Goal: Task Accomplishment & Management: Manage account settings

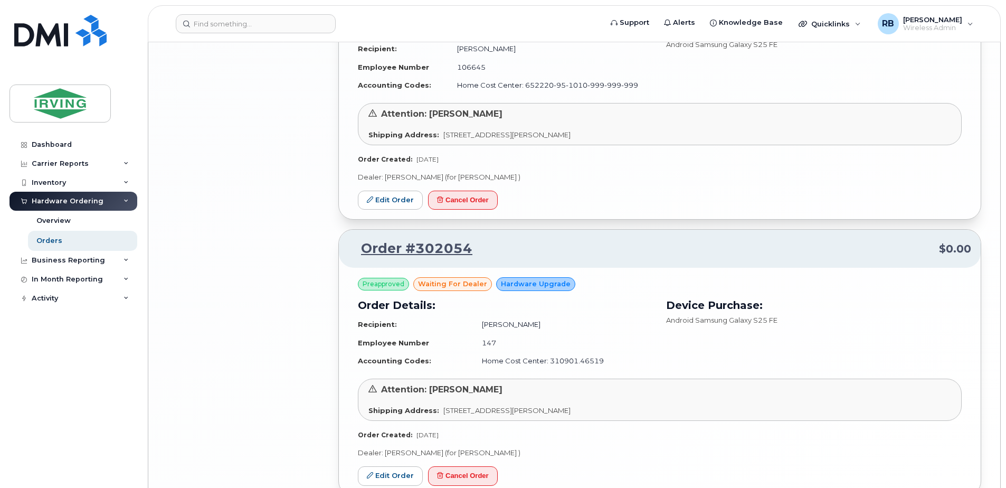
scroll to position [2181, 0]
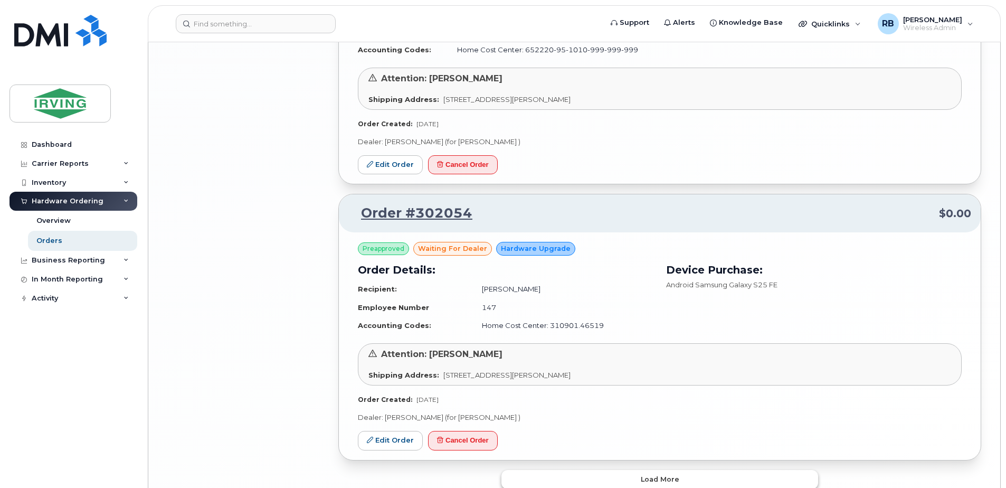
click at [588, 470] on button "Load more" at bounding box center [659, 479] width 317 height 19
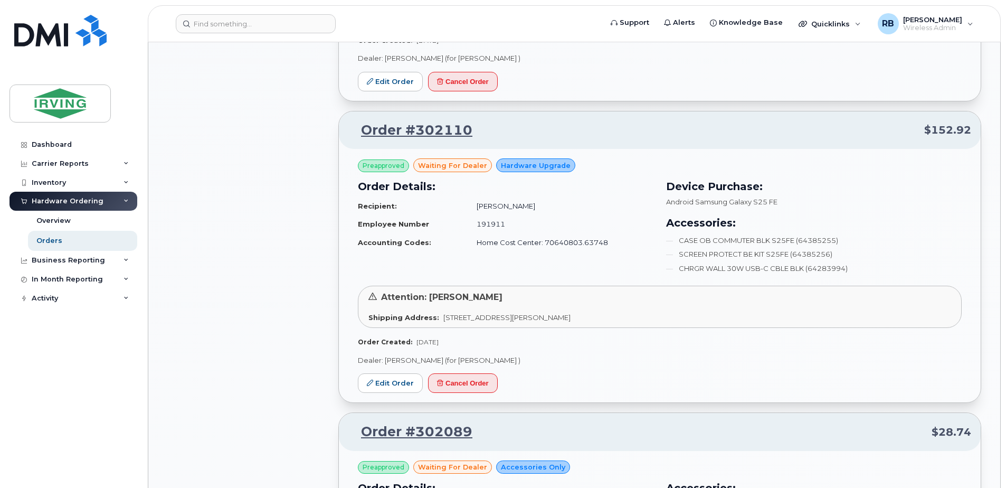
scroll to position [1619, 0]
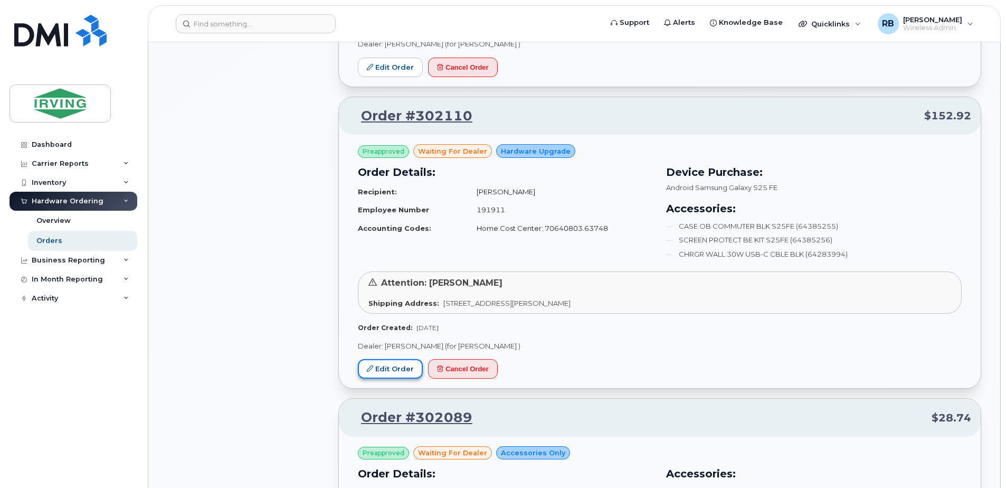
click at [382, 359] on link "Edit Order" at bounding box center [390, 369] width 65 height 20
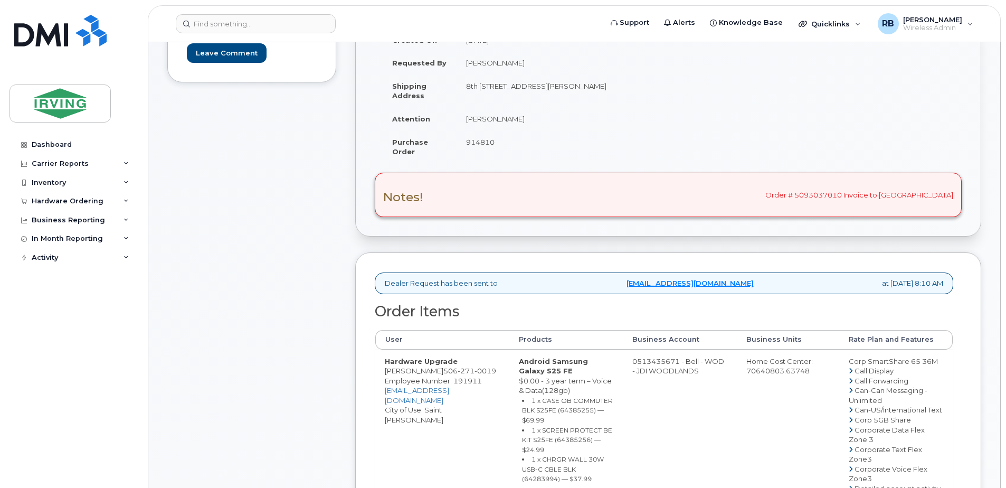
scroll to position [281, 0]
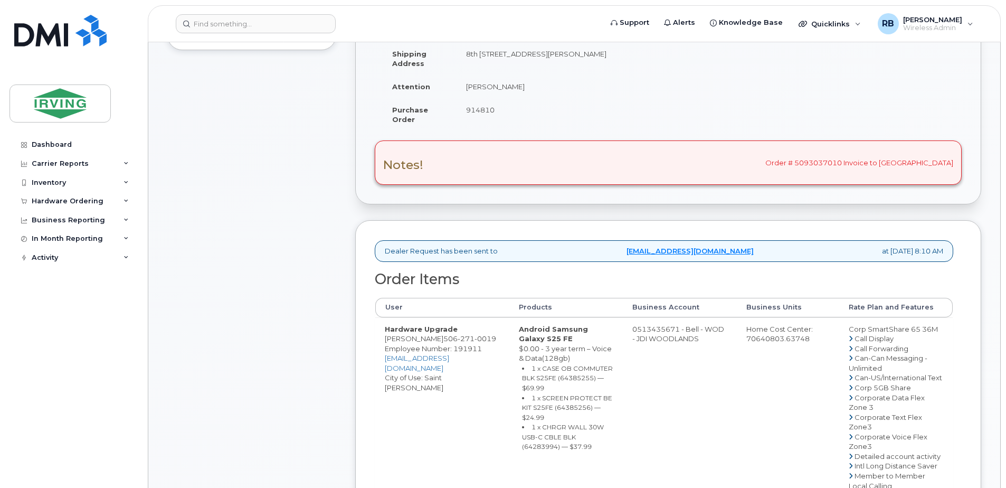
drag, startPoint x: 632, startPoint y: 330, endPoint x: 675, endPoint y: 327, distance: 43.4
copy td "513435671"
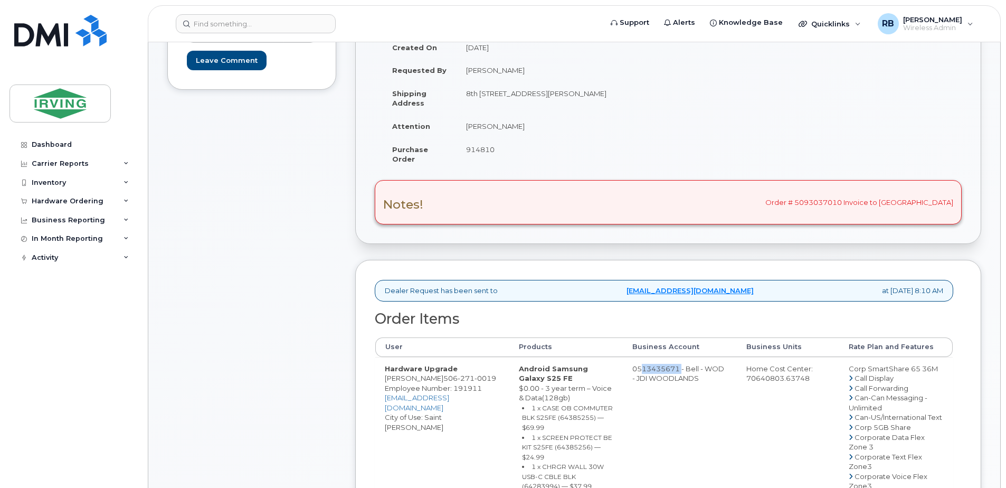
scroll to position [211, 0]
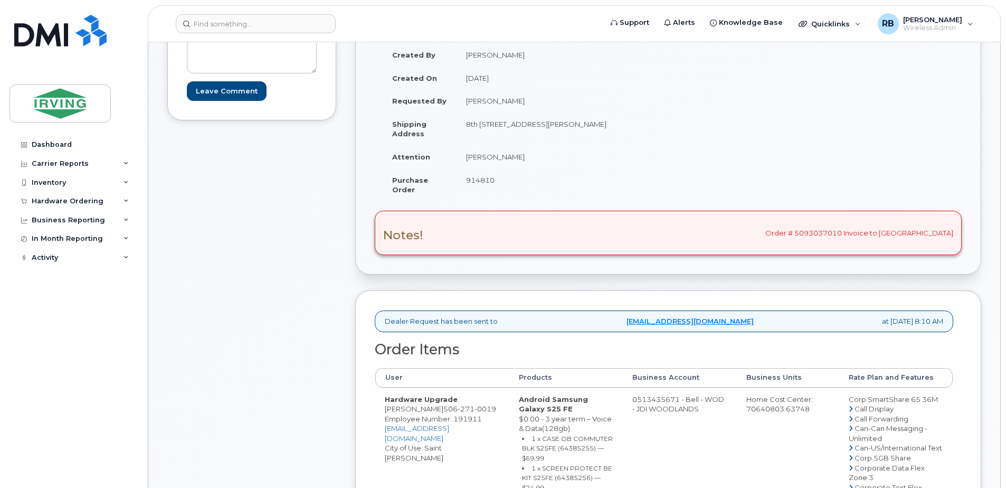
click at [296, 232] on div "Comments Leave Comment" at bounding box center [251, 480] width 169 height 972
click at [506, 161] on td "Michelle Gonsalvez" at bounding box center [558, 156] width 204 height 23
drag, startPoint x: 533, startPoint y: 156, endPoint x: 467, endPoint y: 161, distance: 66.7
click at [467, 161] on td "Michelle Gonsalvez" at bounding box center [558, 156] width 204 height 23
copy td "Michelle Gonsalvez"
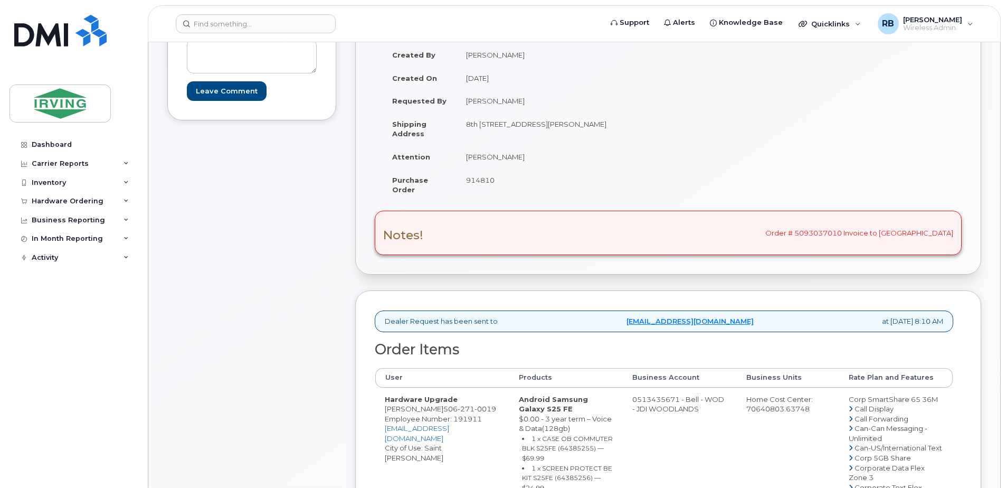
drag, startPoint x: 419, startPoint y: 410, endPoint x: 383, endPoint y: 410, distance: 36.4
copy td "Steph Rae"
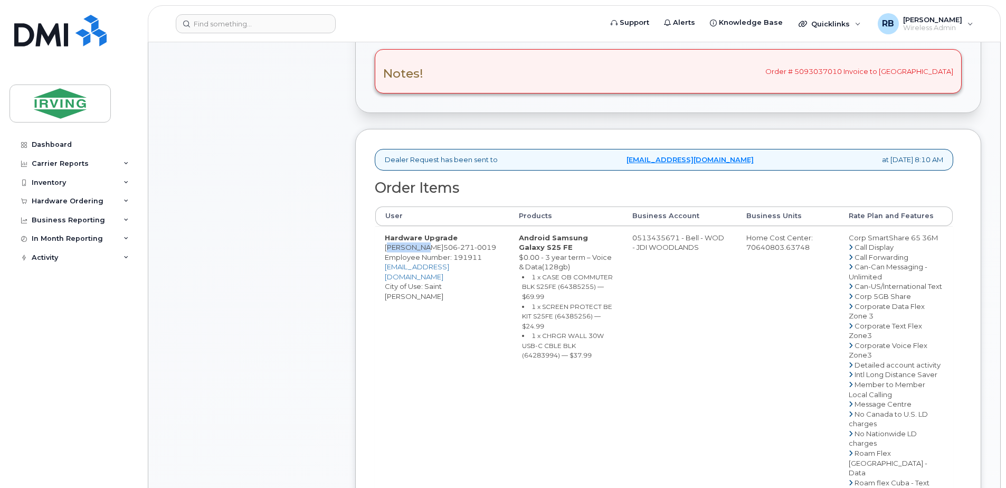
scroll to position [422, 0]
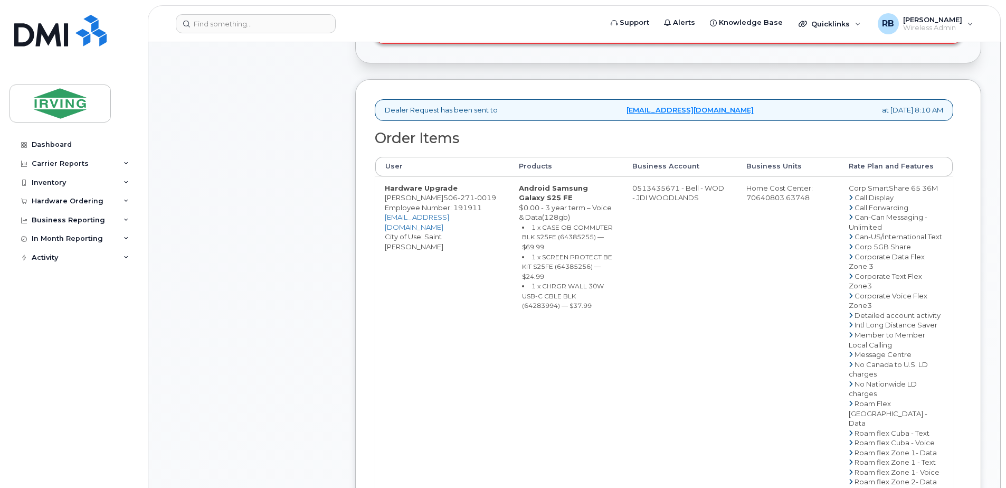
click at [533, 236] on small "1 x CASE OB COMMUTER BLK S25FE (64385255) — $69.99" at bounding box center [567, 236] width 91 height 27
copy small "64385255"
click at [540, 257] on small "1 x SCREEN PROTECT BE KIT S25FE (64385256) — $24.99" at bounding box center [567, 266] width 90 height 27
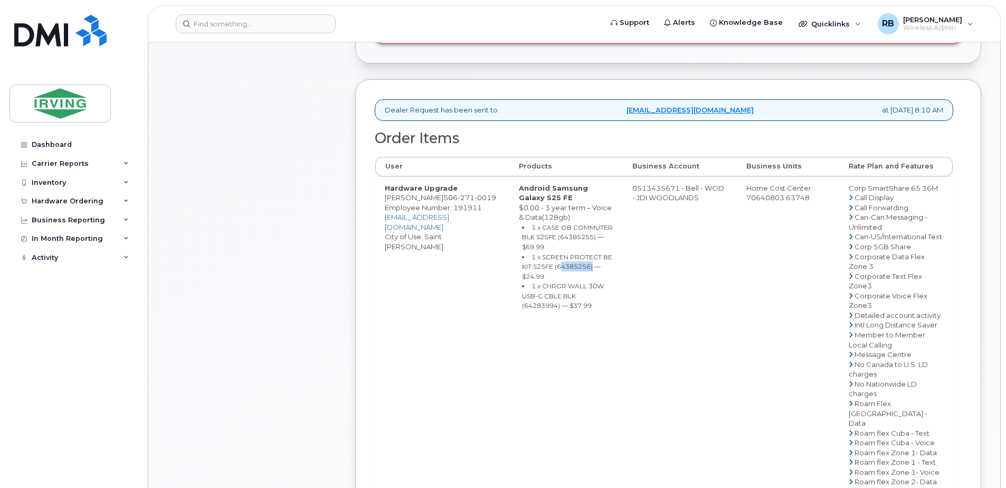
copy small "64385256"
click at [544, 282] on small "1 x CHRGR WALL 30W USB-C CBLE BLK (64283994) — $37.99" at bounding box center [563, 295] width 82 height 27
copy small "64283994"
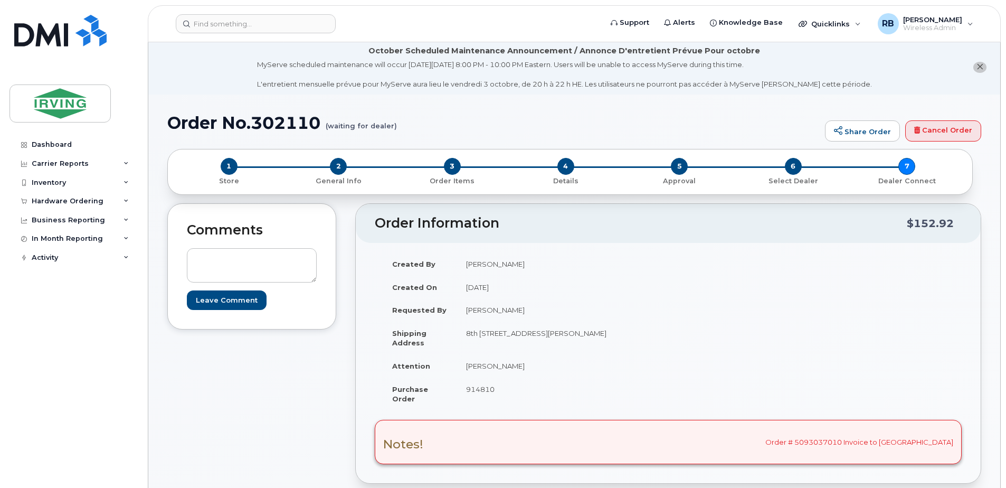
scroll to position [0, 0]
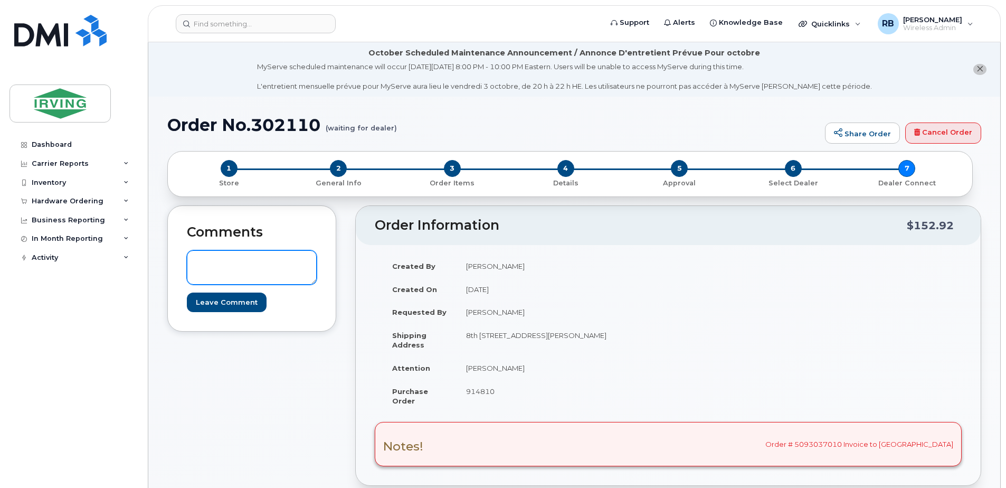
click at [254, 261] on textarea at bounding box center [252, 267] width 130 height 35
click at [257, 259] on textarea at bounding box center [252, 267] width 130 height 35
type textarea "i"
paste textarea "64281532"
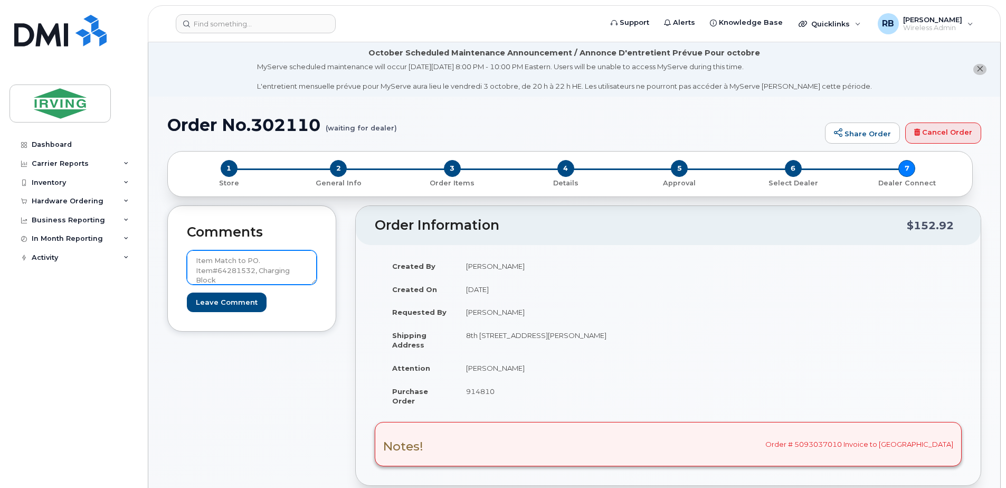
click at [262, 264] on textarea "Item Match to PO. Item#64281532, Charging Block" at bounding box center [252, 267] width 130 height 35
click at [245, 280] on textarea "Item Match to PO - Item#64281532, Charging Block" at bounding box center [252, 267] width 130 height 35
type textarea "Item Match to PO - Item#64281532, Charging Block"
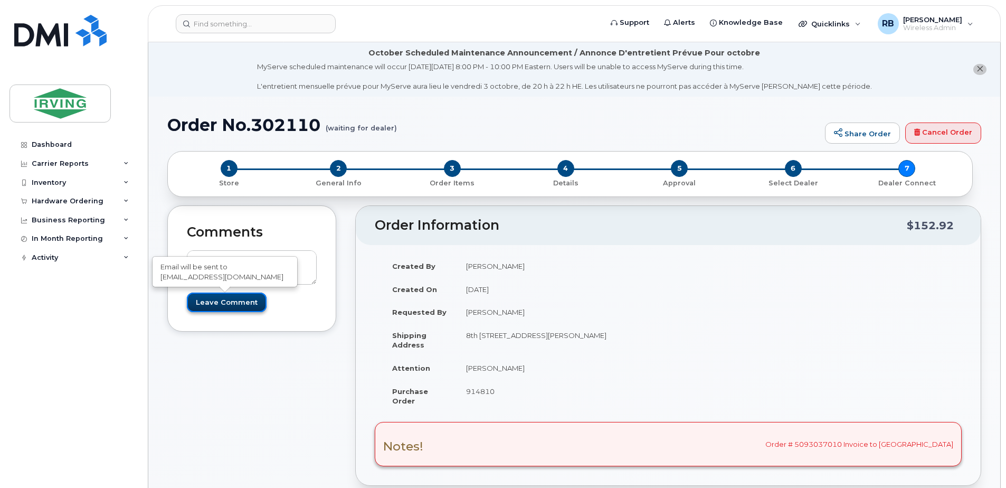
click at [236, 297] on input "Leave Comment" at bounding box center [227, 302] width 80 height 20
type input "Create Event"
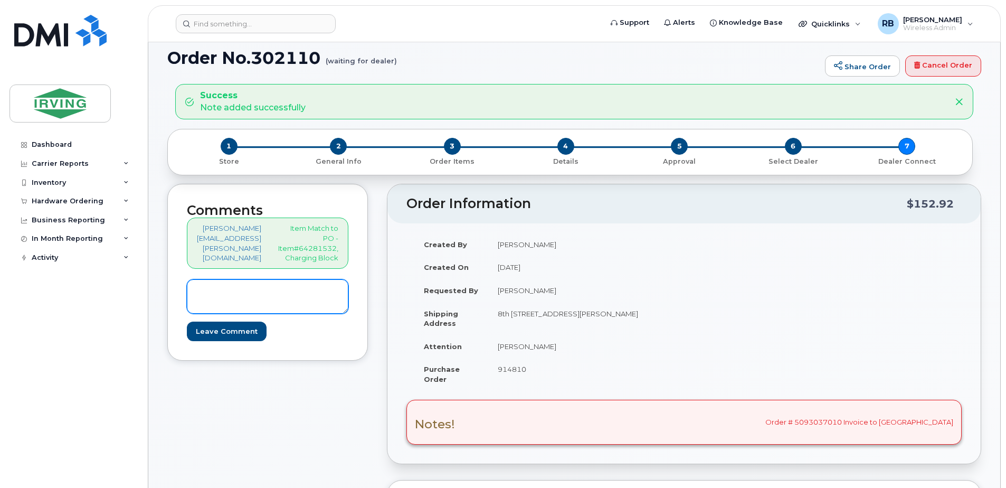
scroll to position [352, 0]
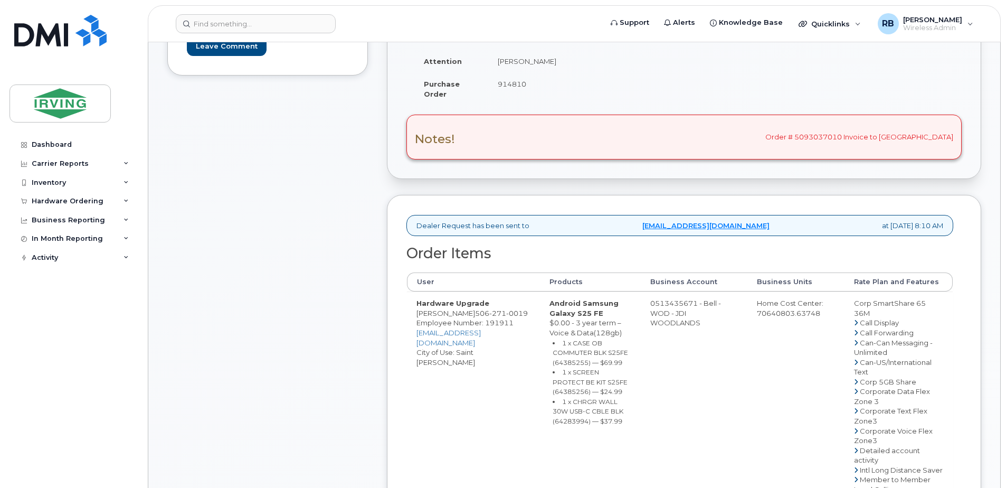
drag, startPoint x: 677, startPoint y: 313, endPoint x: 719, endPoint y: 312, distance: 42.2
copy td "513435671"
click at [506, 317] on span "271" at bounding box center [497, 313] width 17 height 8
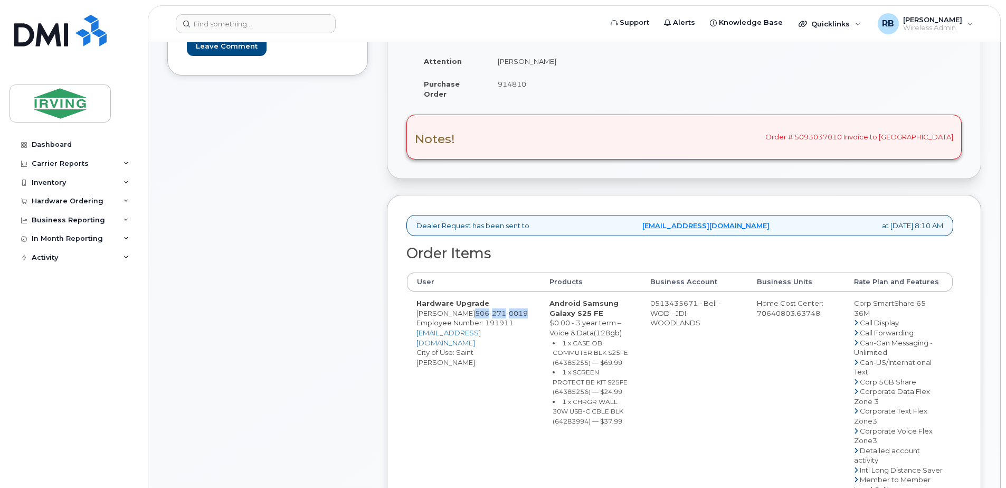
click at [506, 317] on span "271" at bounding box center [497, 313] width 17 height 8
copy span "506 271 0019"
click at [324, 223] on div "Comments roberts.brad@chandlersales.com Item Match to PO - Item#64281532, Charg…" at bounding box center [267, 409] width 201 height 1021
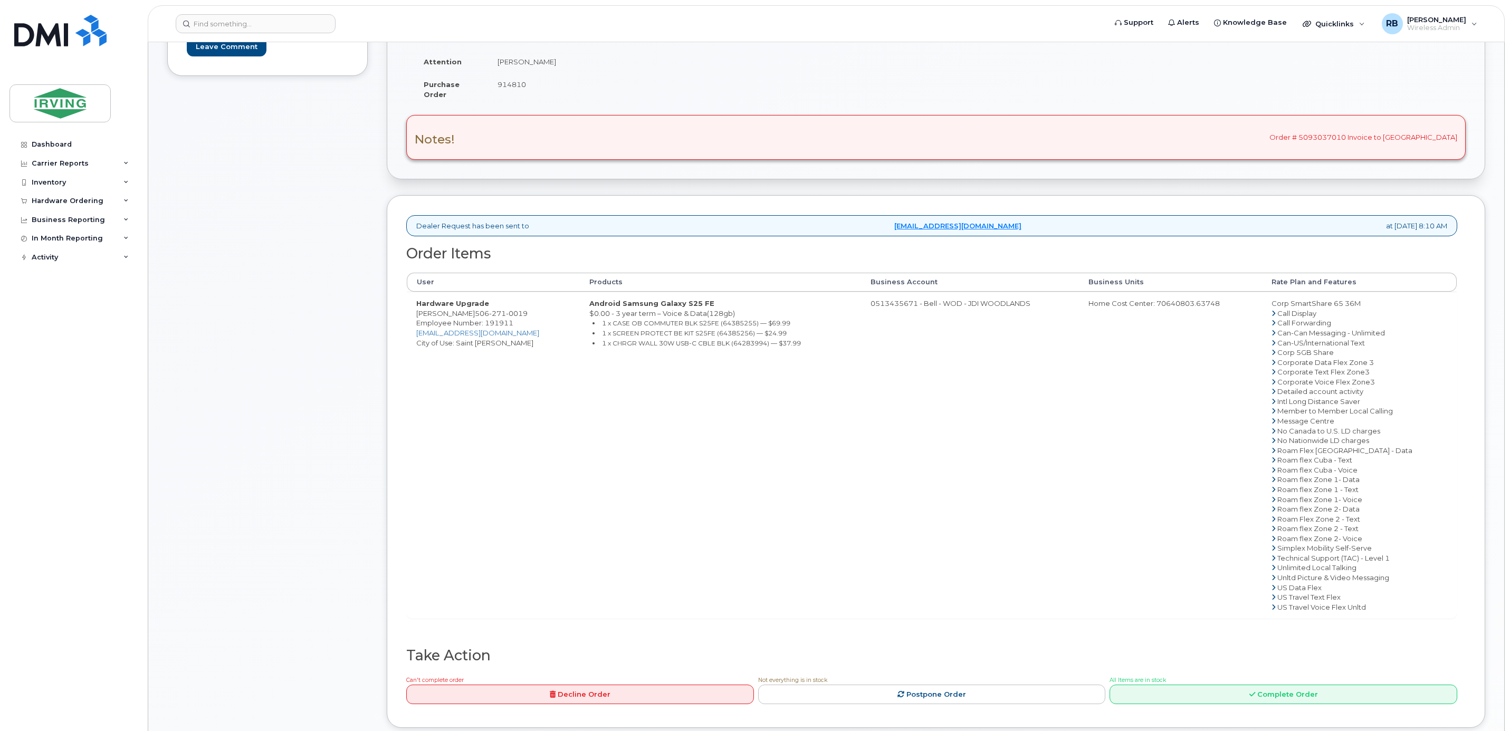
scroll to position [140, 0]
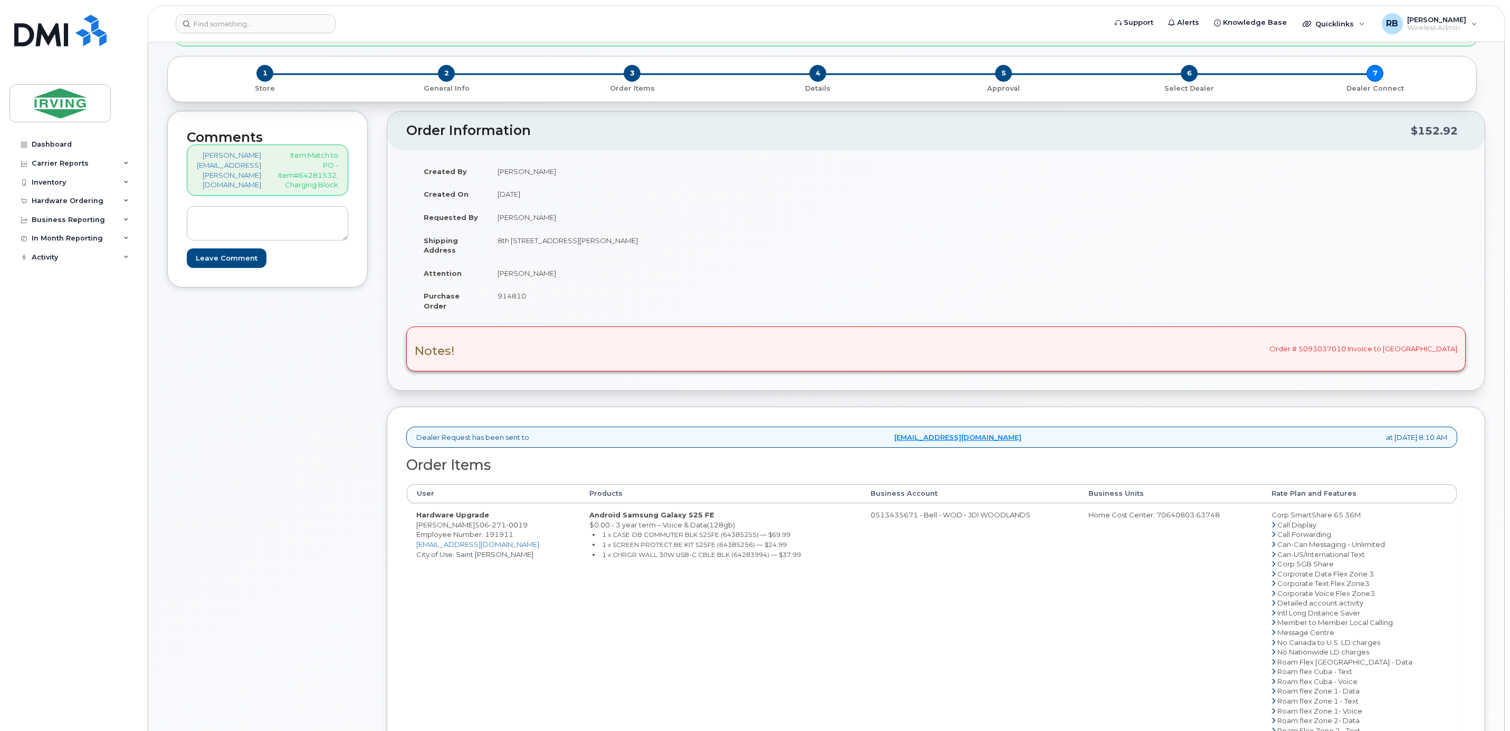
click at [423, 443] on div "Comments roberts.brad@chandlersales.com Item Match to PO - Item#64281532, Charg…" at bounding box center [826, 533] width 1318 height 845
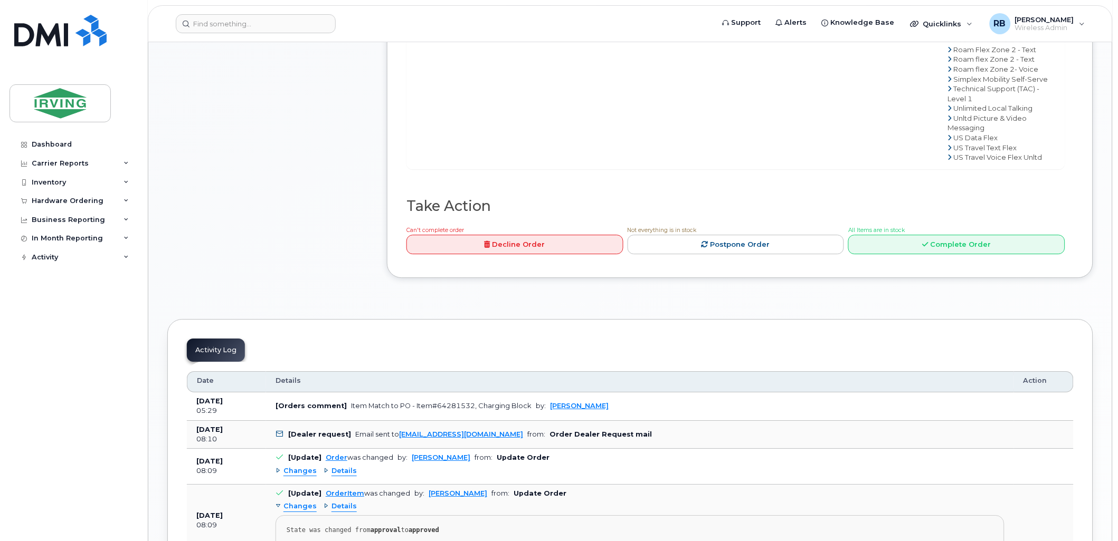
scroll to position [1016, 0]
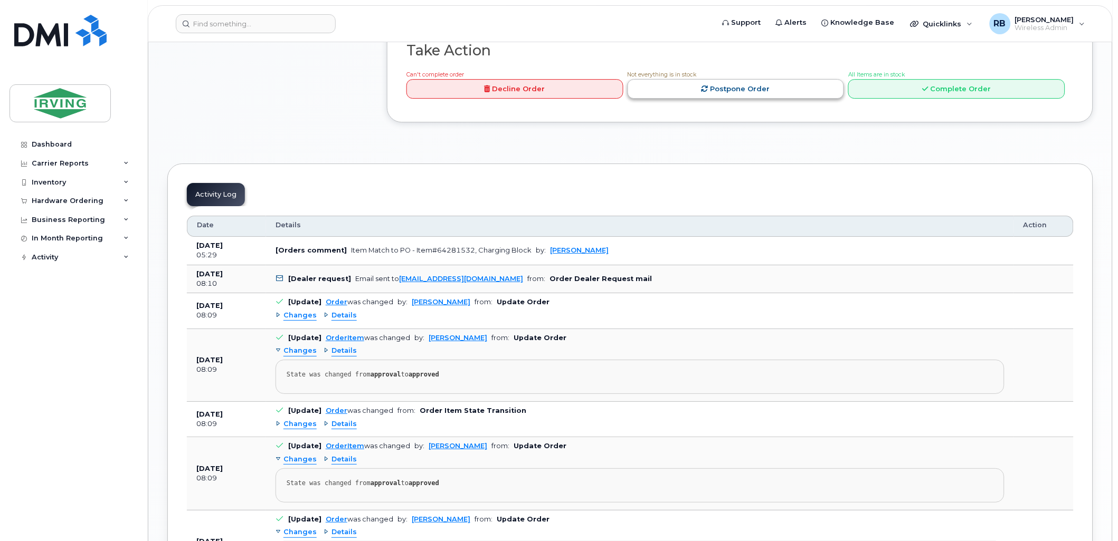
click at [727, 99] on link "Postpone Order" at bounding box center [735, 89] width 217 height 20
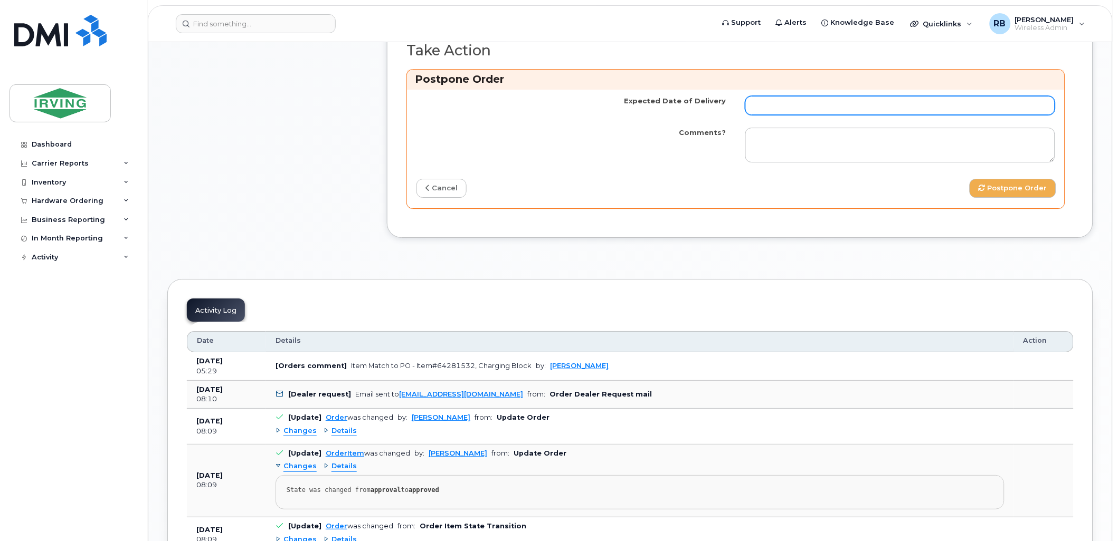
click at [841, 115] on input "Expected Date of Delivery" at bounding box center [900, 105] width 310 height 19
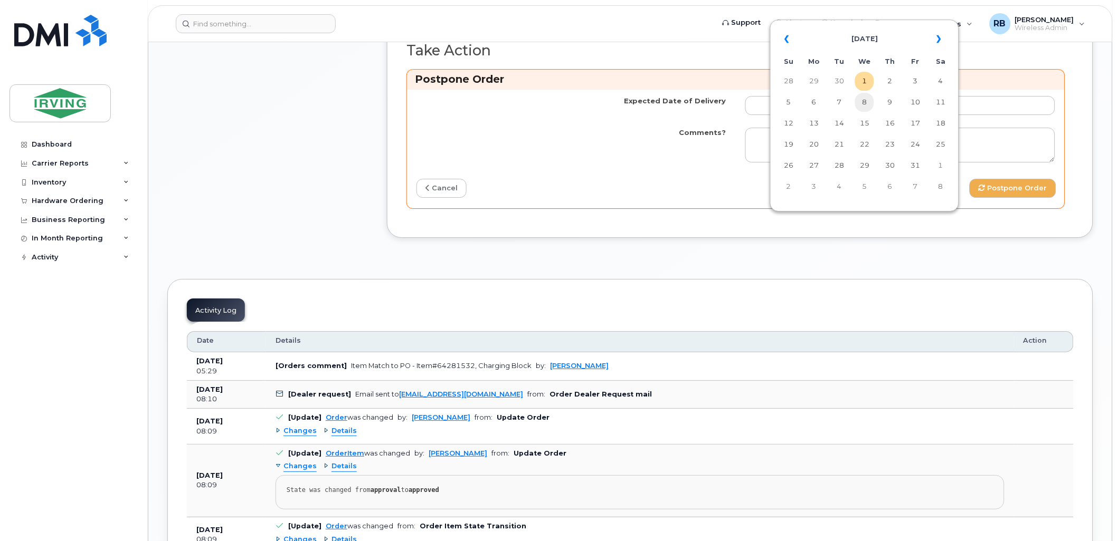
click at [861, 107] on td "8" at bounding box center [864, 102] width 19 height 19
type input "2025-10-08"
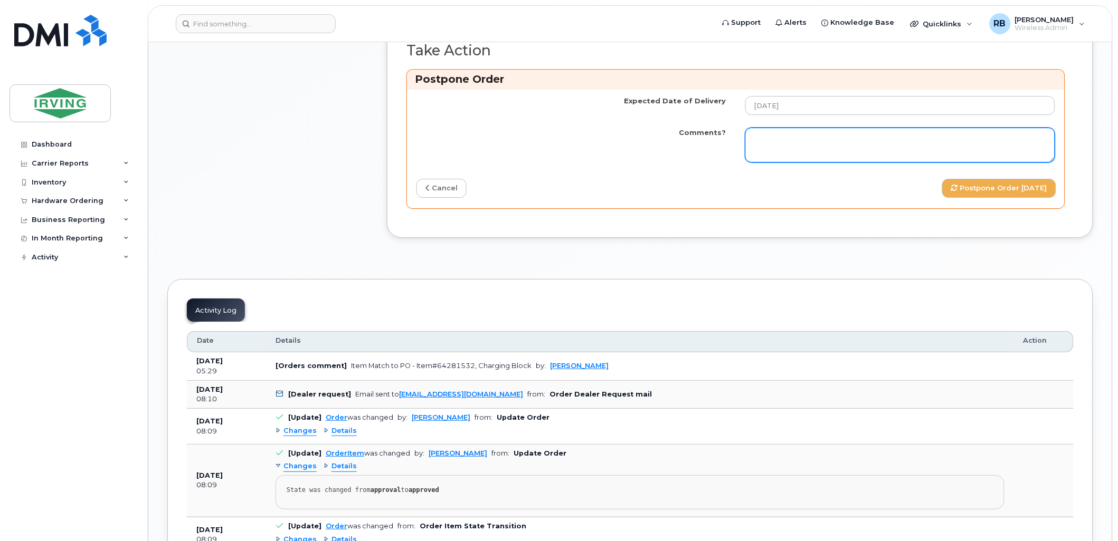
click at [806, 163] on textarea "Comments?" at bounding box center [900, 145] width 310 height 35
paste textarea "Order Confirmation – SO#26211964 Please note that item #64385254 (S25FE phone) …"
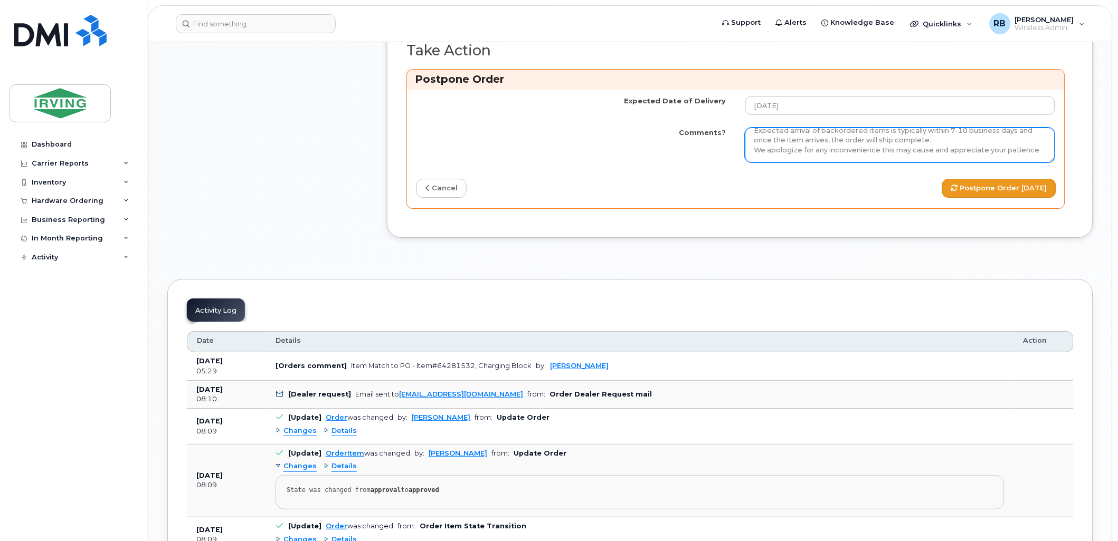
type textarea "Order Confirmation – SO#26211964 Please note that item #64385254 (S25FE phone) …"
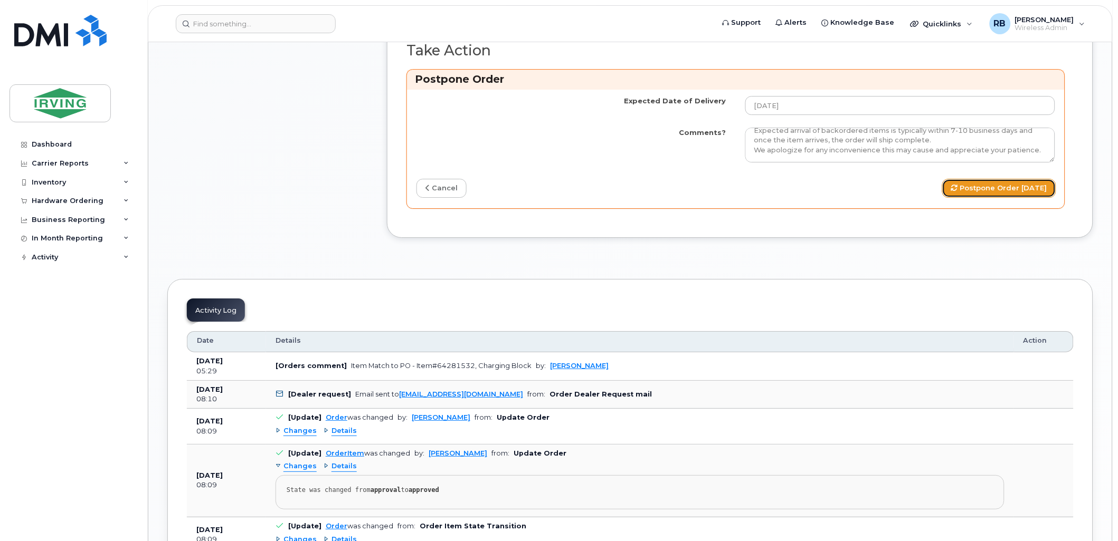
click at [945, 198] on button "Postpone Order 2025-10-08" at bounding box center [999, 189] width 114 height 20
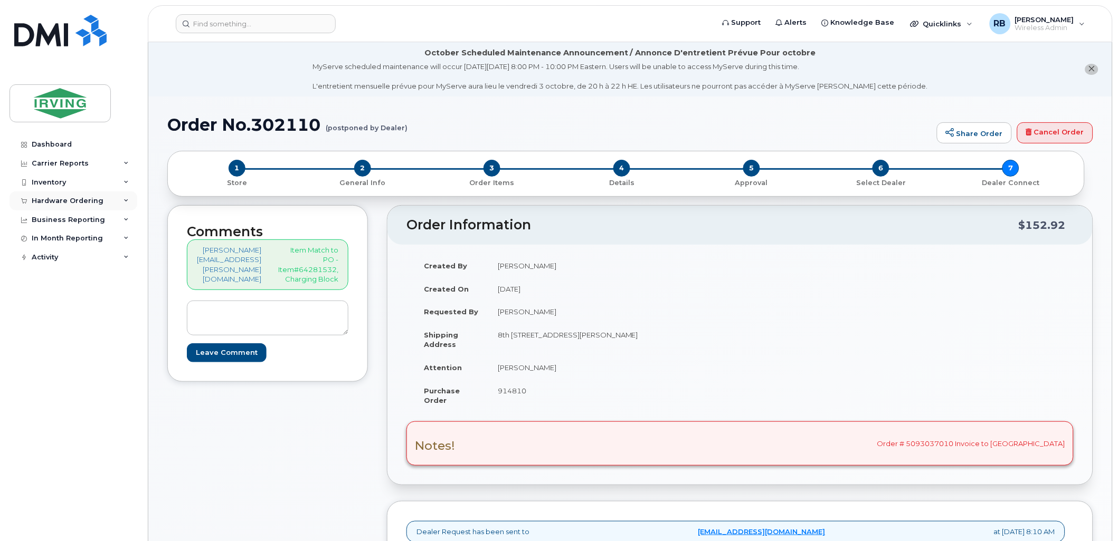
click at [83, 202] on div "Hardware Ordering" at bounding box center [68, 201] width 72 height 8
click at [61, 240] on link "Orders" at bounding box center [82, 241] width 109 height 20
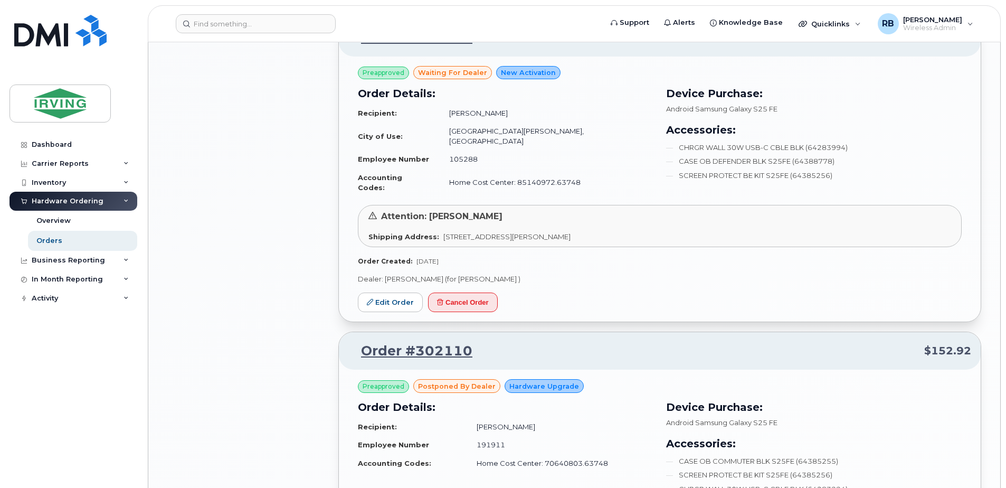
scroll to position [1407, 0]
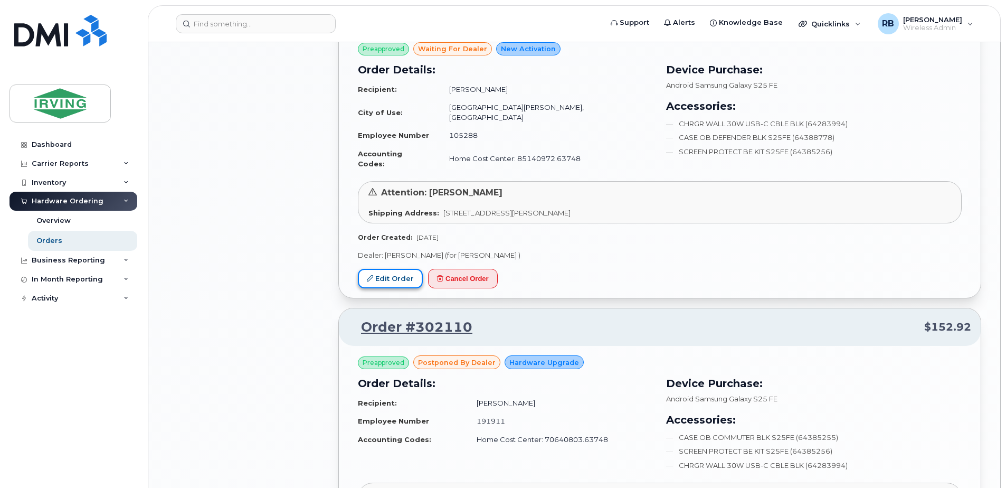
click at [405, 269] on link "Edit Order" at bounding box center [390, 279] width 65 height 20
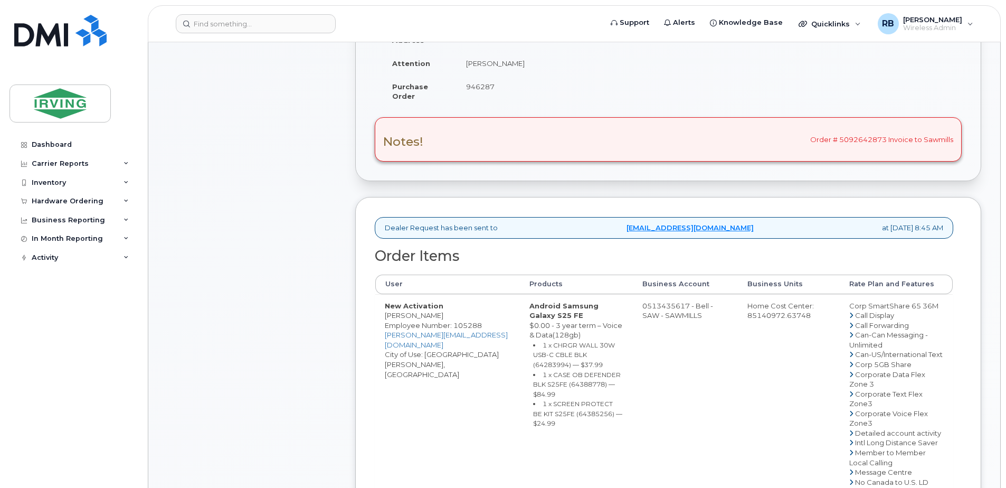
scroll to position [352, 0]
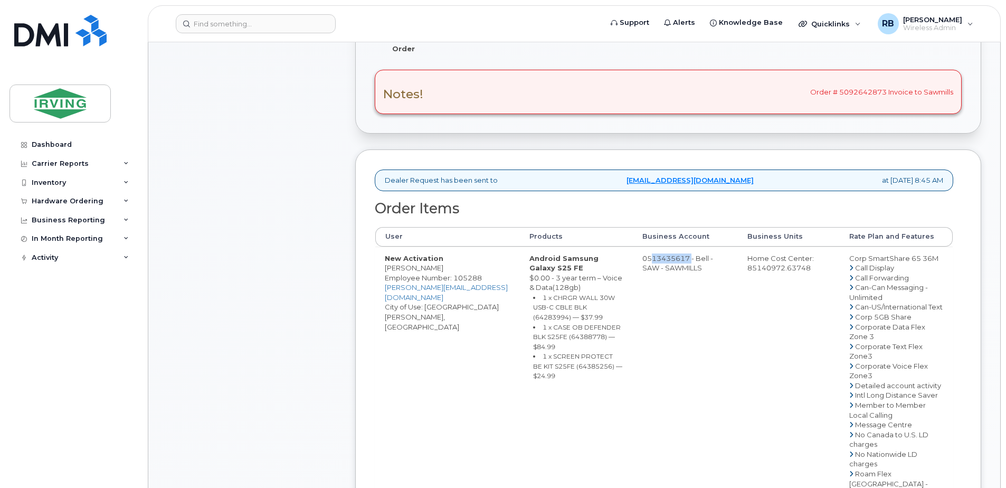
drag, startPoint x: 651, startPoint y: 270, endPoint x: 694, endPoint y: 271, distance: 43.3
click at [694, 271] on td "0513435617 - Bell - SAW - SAWMILLS" at bounding box center [685, 473] width 105 height 454
copy td "513435617"
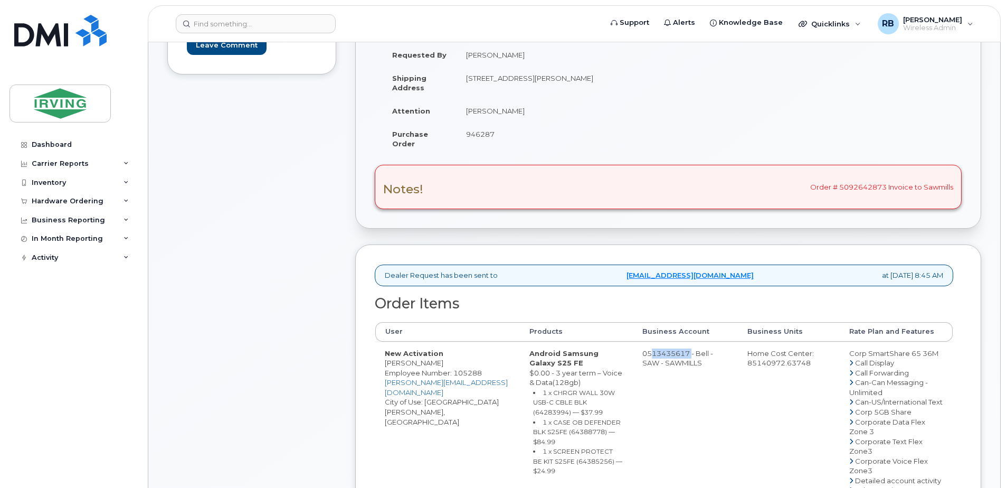
scroll to position [141, 0]
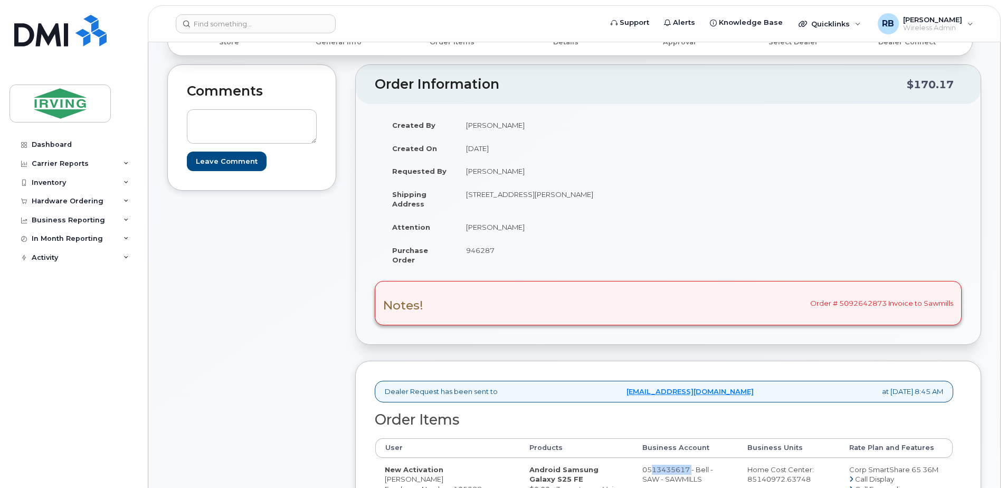
drag, startPoint x: 464, startPoint y: 195, endPoint x: 607, endPoint y: 195, distance: 143.0
click at [607, 195] on td "[STREET_ADDRESS][PERSON_NAME]" at bounding box center [558, 199] width 204 height 33
copy td "75 Ch De La Grand Rivière [GEOGRAPHIC_DATA][PERSON_NAME]"
click at [507, 200] on td "[STREET_ADDRESS][PERSON_NAME]" at bounding box center [558, 199] width 204 height 33
drag, startPoint x: 477, startPoint y: 195, endPoint x: 557, endPoint y: 195, distance: 79.7
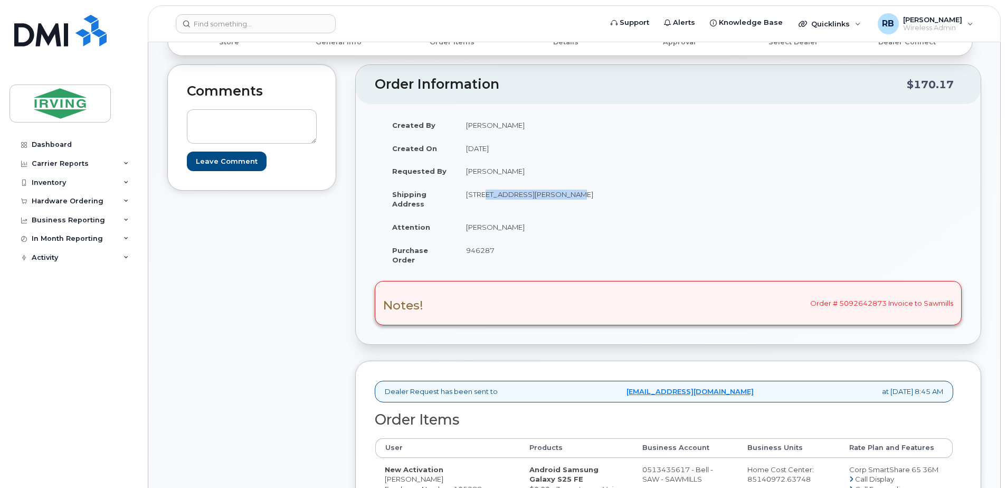
click at [557, 195] on td "[STREET_ADDRESS]" at bounding box center [558, 199] width 204 height 33
copy td "Ch De La Grand Rivière"
drag, startPoint x: 558, startPoint y: 197, endPoint x: 610, endPoint y: 197, distance: 51.2
click at [610, 197] on td "[STREET_ADDRESS]" at bounding box center [558, 199] width 204 height 33
copy td "St Leonard NB"
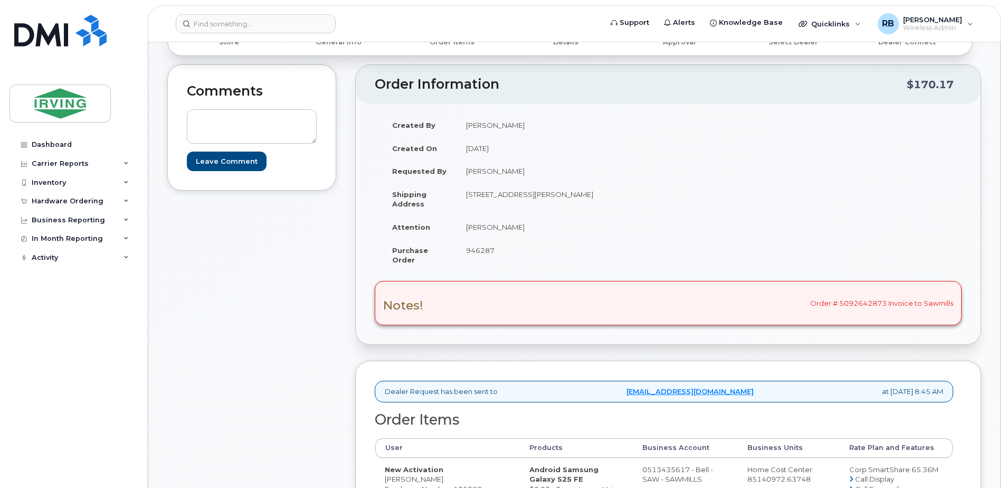
click at [521, 196] on td "[STREET_ADDRESS]" at bounding box center [558, 199] width 204 height 33
drag, startPoint x: 465, startPoint y: 195, endPoint x: 608, endPoint y: 197, distance: 143.0
click at [608, 197] on td "[STREET_ADDRESS][PERSON_NAME]" at bounding box center [558, 199] width 204 height 33
copy td "75 Ch De La Grand Rivière St Leonard NB"
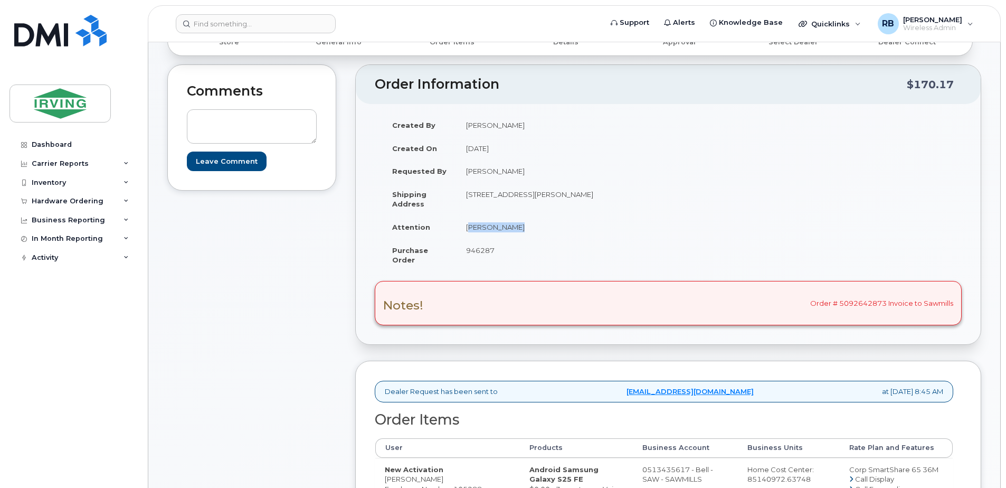
drag, startPoint x: 511, startPoint y: 227, endPoint x: 467, endPoint y: 230, distance: 44.4
click at [467, 230] on td "[PERSON_NAME]" at bounding box center [558, 226] width 204 height 23
copy td "[PERSON_NAME]"
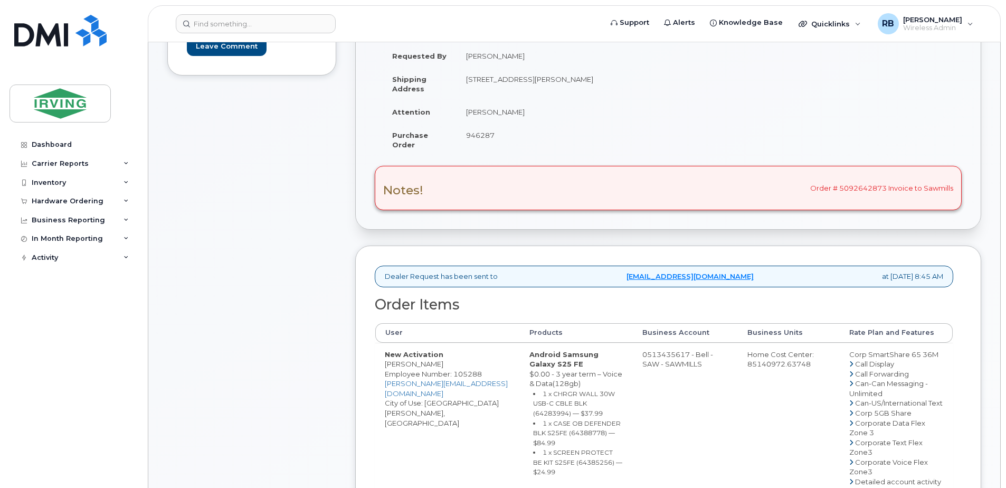
scroll to position [422, 0]
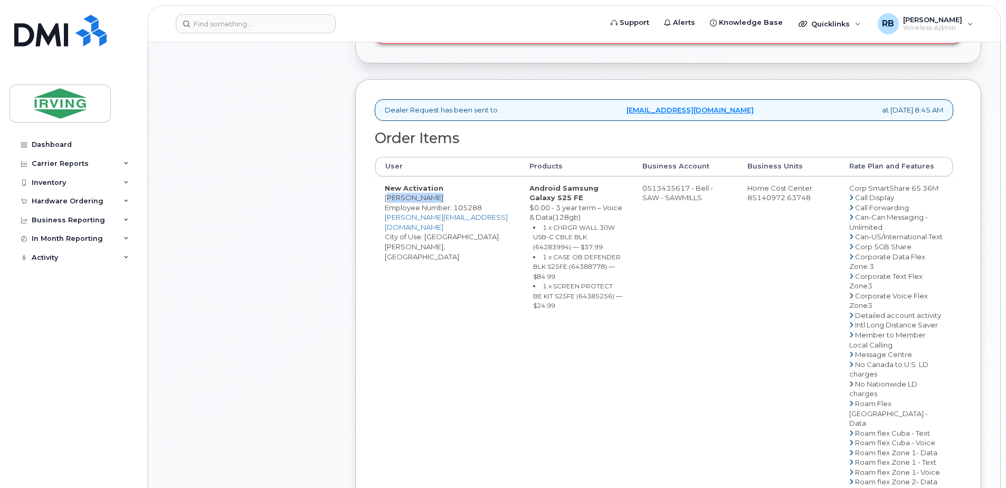
drag, startPoint x: 433, startPoint y: 205, endPoint x: 386, endPoint y: 207, distance: 47.0
click at [386, 207] on td "New Activation Marco Martin Employee Number: 105288 martin.marco2@jdirving.com …" at bounding box center [447, 403] width 145 height 454
copy td "[PERSON_NAME]"
click at [575, 249] on small "1 x CHRGR WALL 30W USB-C CBLE BLK (64283994) — $37.99" at bounding box center [574, 236] width 82 height 27
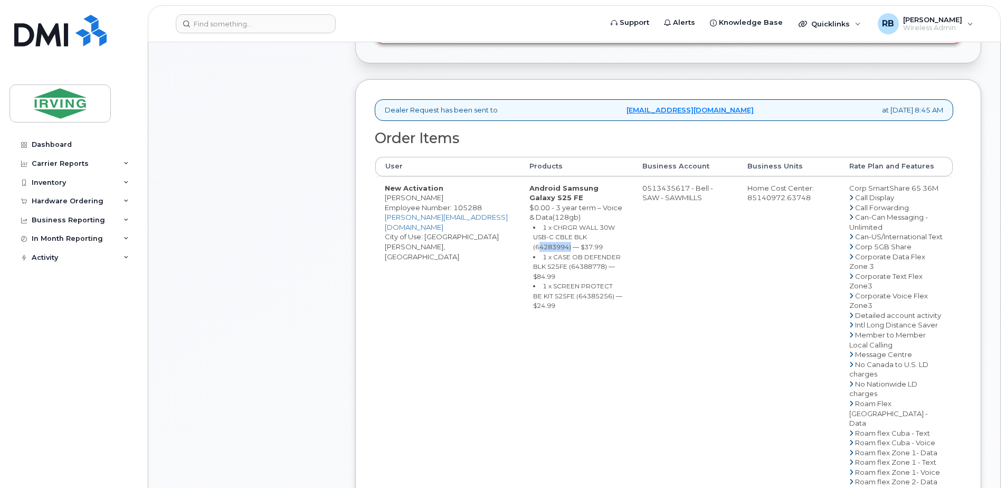
copy small "64283994"
click at [559, 263] on small "1 x CASE OB DEFENDER BLK S25FE (64388778) — $84.99" at bounding box center [577, 266] width 88 height 27
copy small "64388778"
click at [573, 285] on small "1 x SCREEN PROTECT BE KIT S25FE (64385256) — $24.99" at bounding box center [577, 295] width 89 height 27
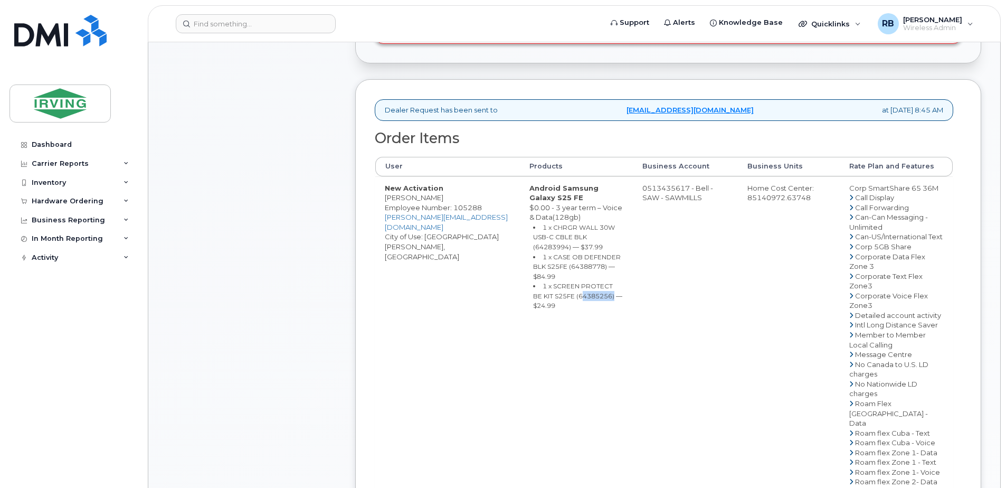
click at [573, 285] on small "1 x SCREEN PROTECT BE KIT S25FE (64385256) — $24.99" at bounding box center [577, 295] width 89 height 27
copy small "64385256"
click at [656, 201] on td "0513435617 - Bell - SAW - SAWMILLS" at bounding box center [685, 403] width 105 height 454
drag, startPoint x: 651, startPoint y: 198, endPoint x: 695, endPoint y: 197, distance: 44.4
click at [695, 197] on td "0513435617 - Bell - SAW - SAWMILLS" at bounding box center [685, 403] width 105 height 454
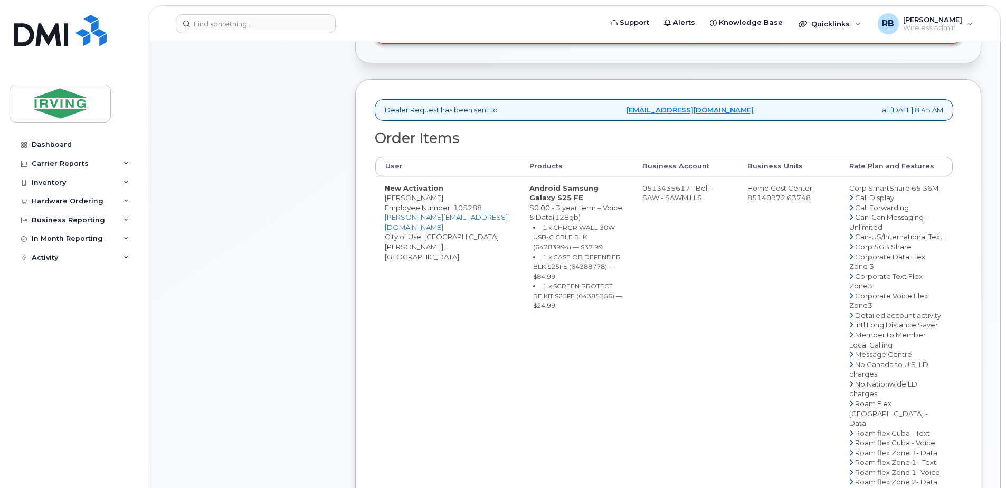
click at [318, 192] on div "Comments Leave Comment" at bounding box center [251, 269] width 169 height 972
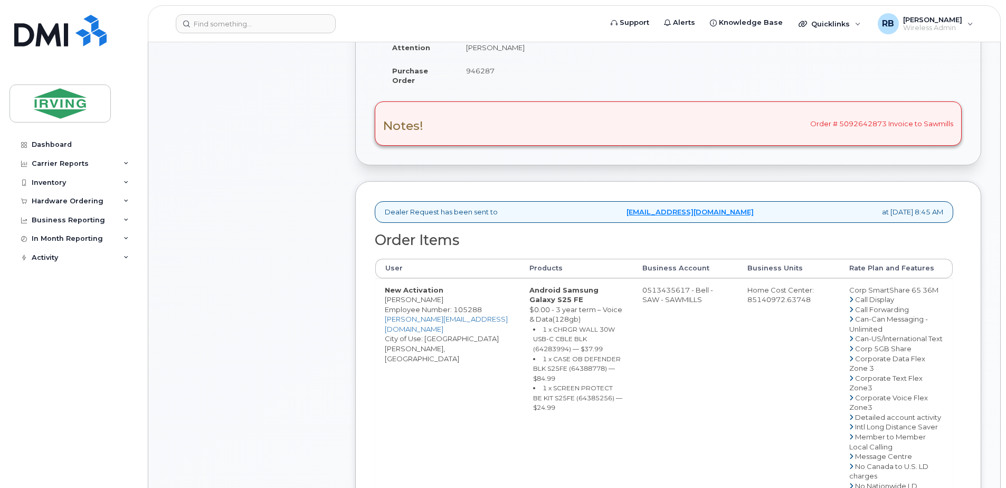
scroll to position [211, 0]
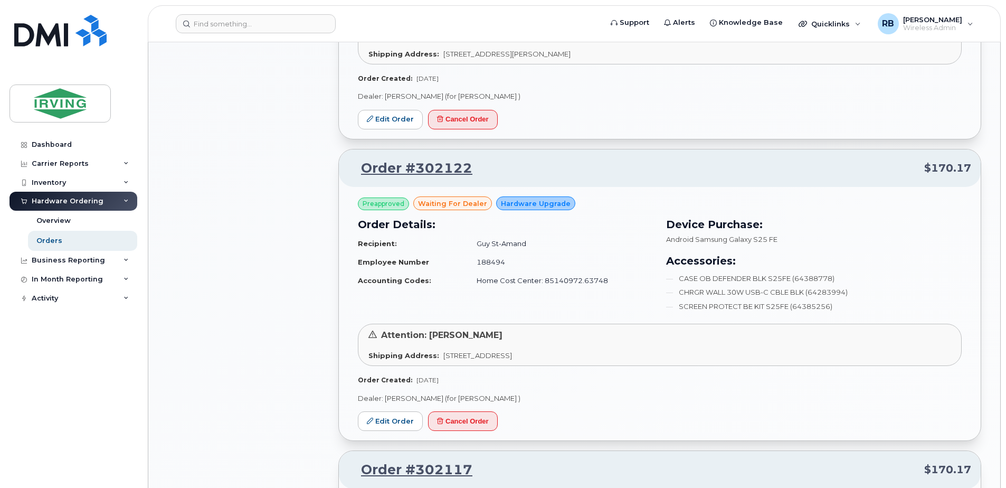
scroll to position [985, 0]
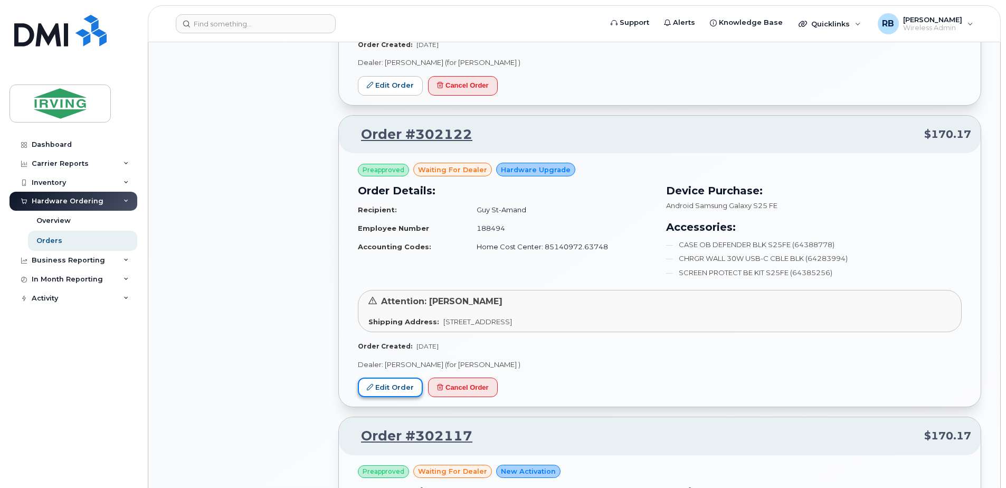
click at [403, 377] on link "Edit Order" at bounding box center [390, 387] width 65 height 20
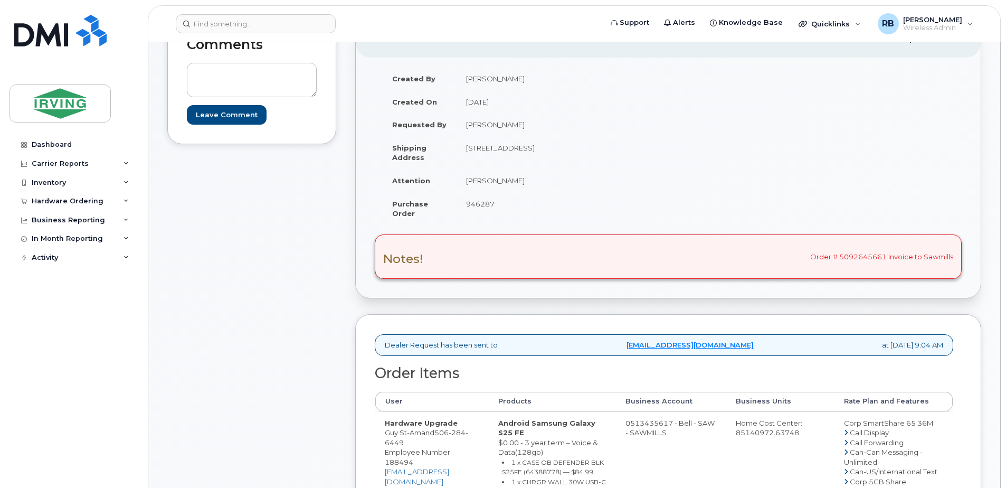
scroll to position [211, 0]
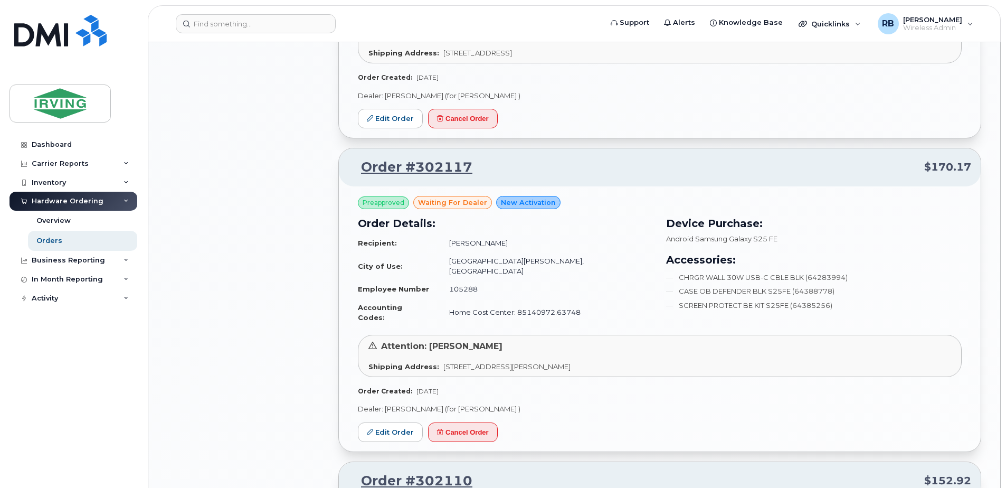
scroll to position [1273, 0]
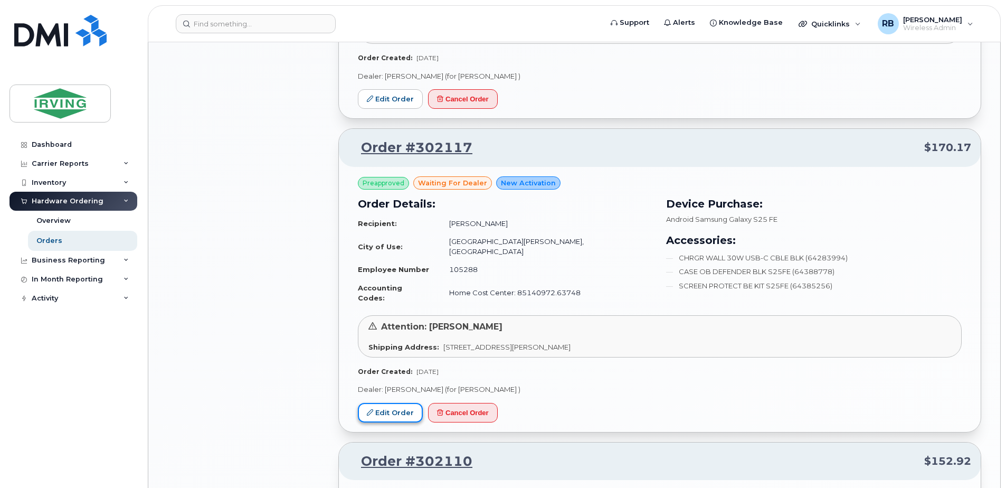
click at [395, 403] on link "Edit Order" at bounding box center [390, 413] width 65 height 20
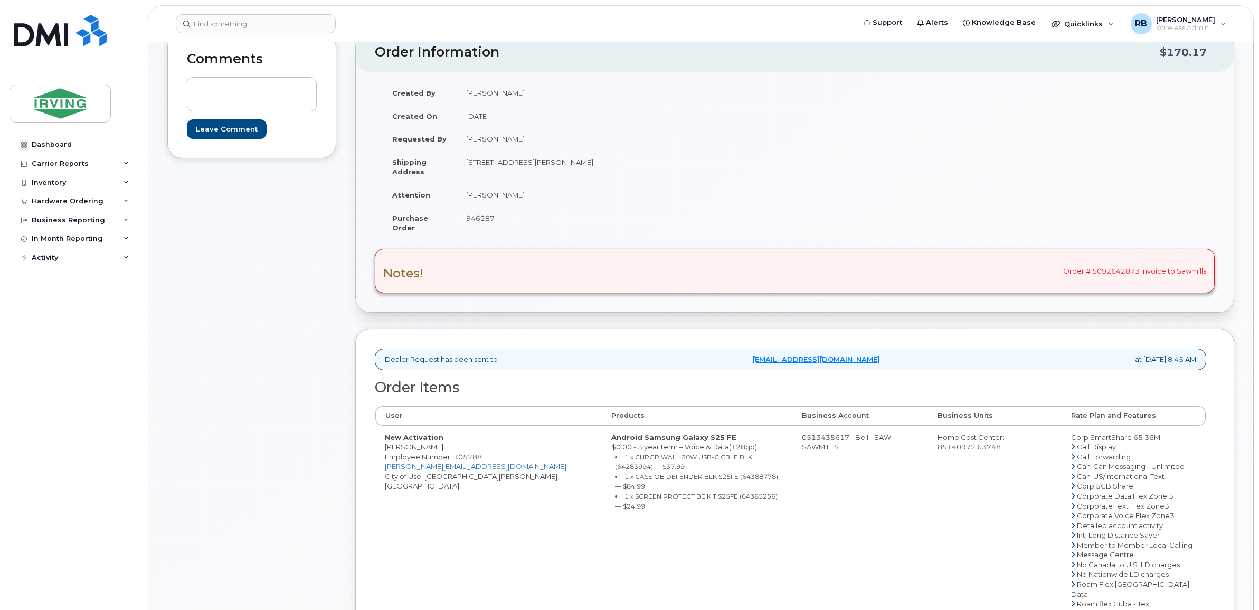
scroll to position [176, 0]
click at [194, 227] on div "Comments Leave Comment" at bounding box center [251, 457] width 169 height 854
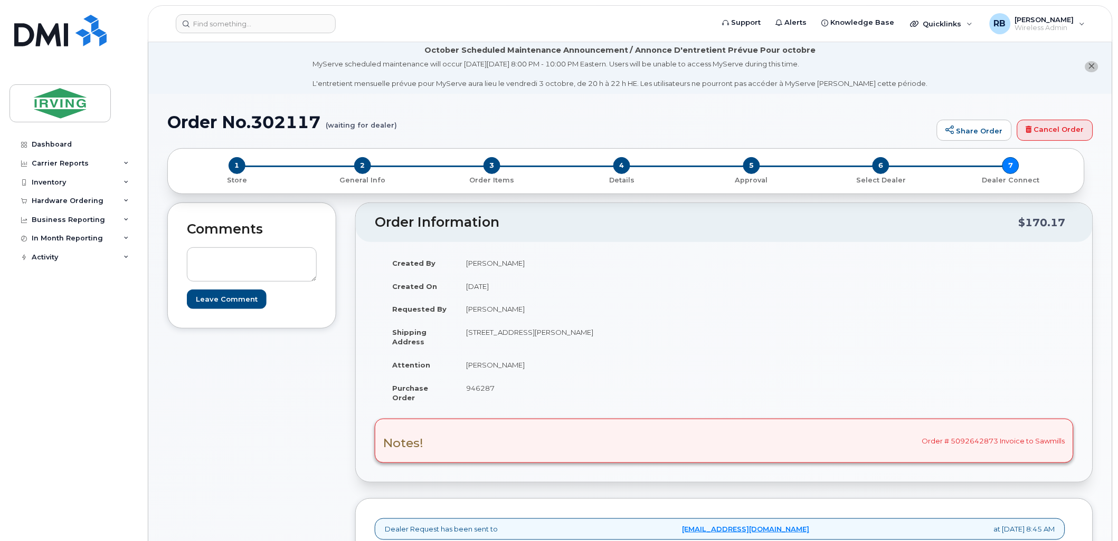
scroll to position [0, 0]
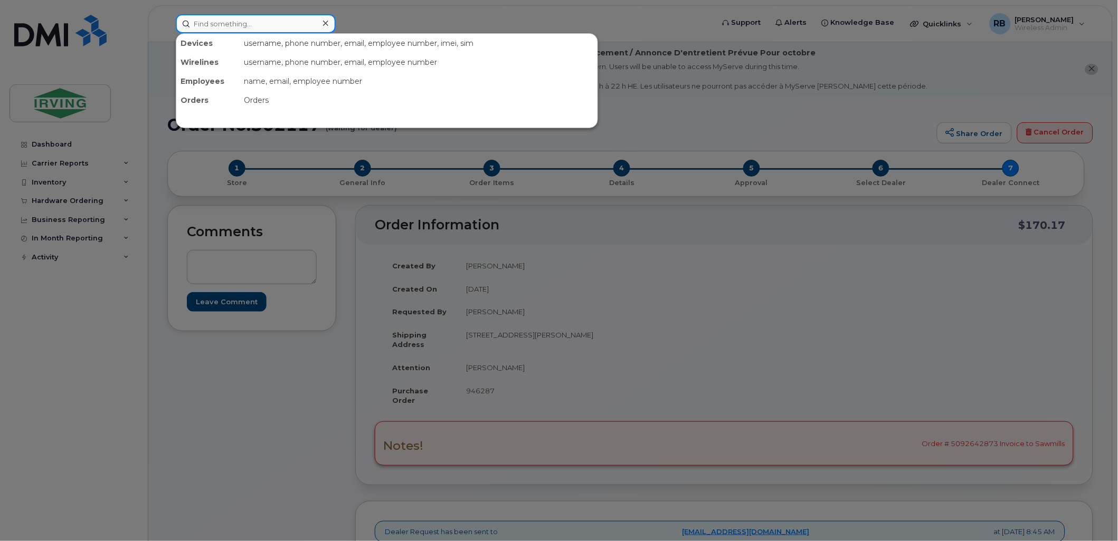
click at [259, 23] on input at bounding box center [256, 23] width 160 height 19
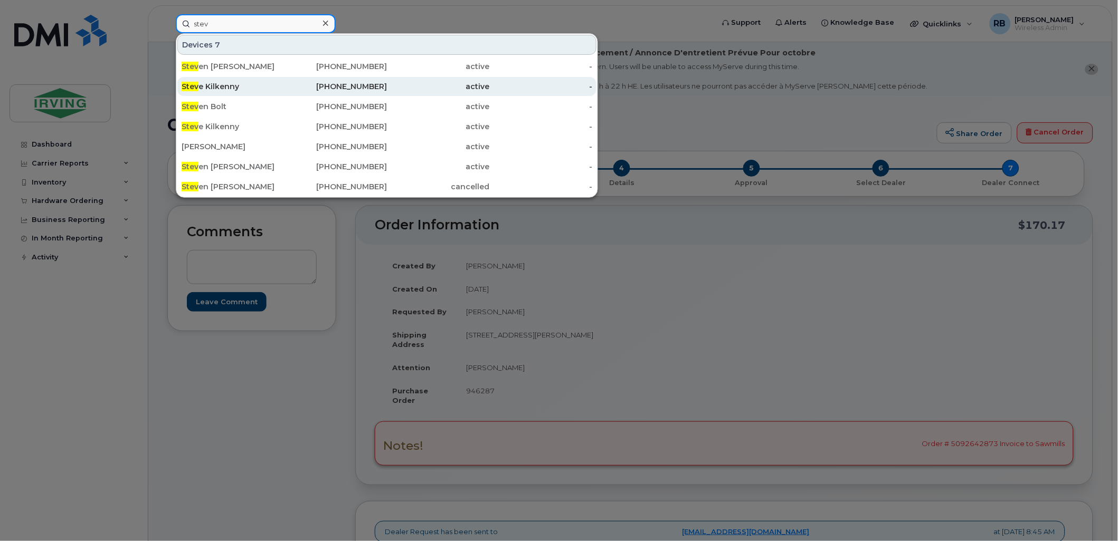
type input "stev"
click at [239, 83] on div "Stev e Kilkenny" at bounding box center [233, 86] width 103 height 11
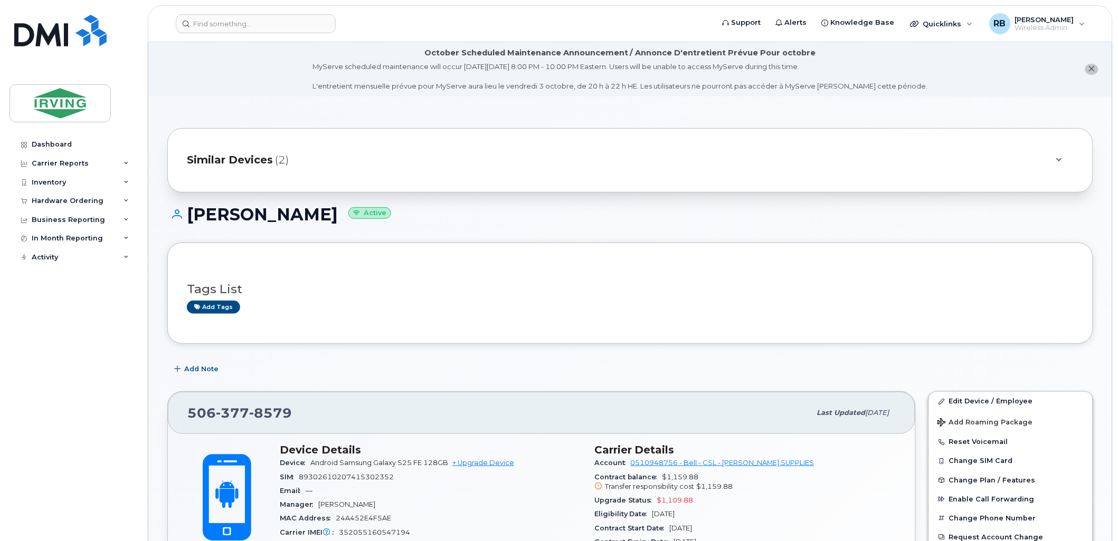
click at [196, 415] on span "[PHONE_NUMBER]" at bounding box center [239, 413] width 104 height 16
drag, startPoint x: 188, startPoint y: 415, endPoint x: 291, endPoint y: 413, distance: 102.4
click at [291, 413] on div "[PHONE_NUMBER]" at bounding box center [498, 413] width 623 height 22
copy span "[PHONE_NUMBER]"
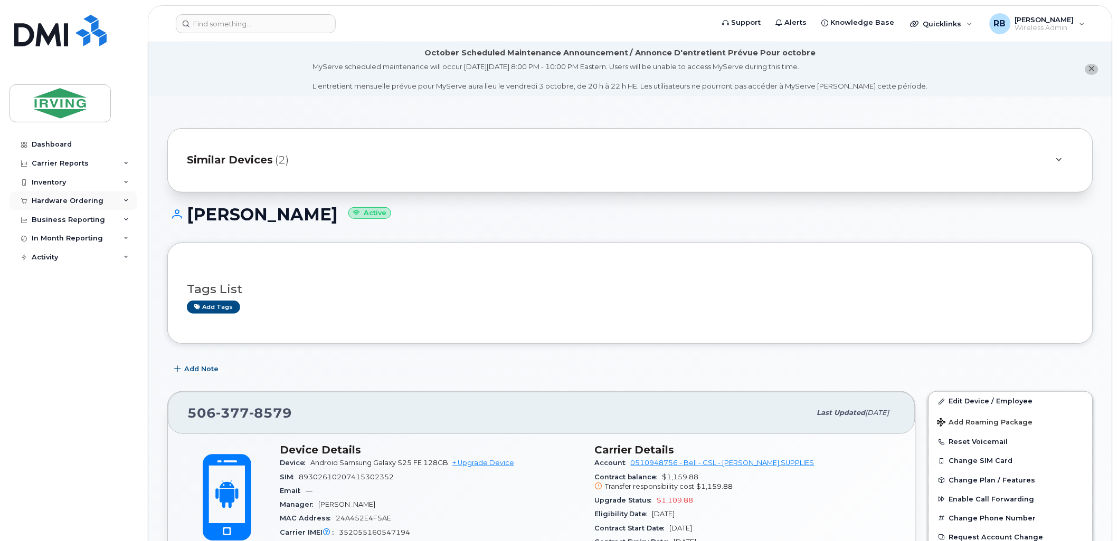
click at [87, 198] on div "Hardware Ordering" at bounding box center [68, 201] width 72 height 8
click at [38, 240] on div "Orders" at bounding box center [49, 240] width 26 height 9
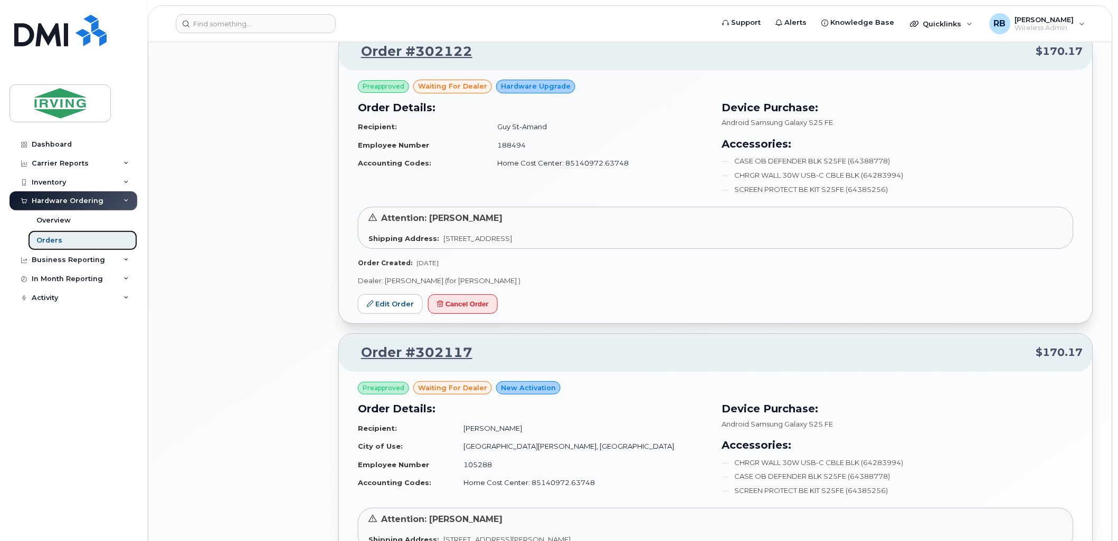
scroll to position [1094, 0]
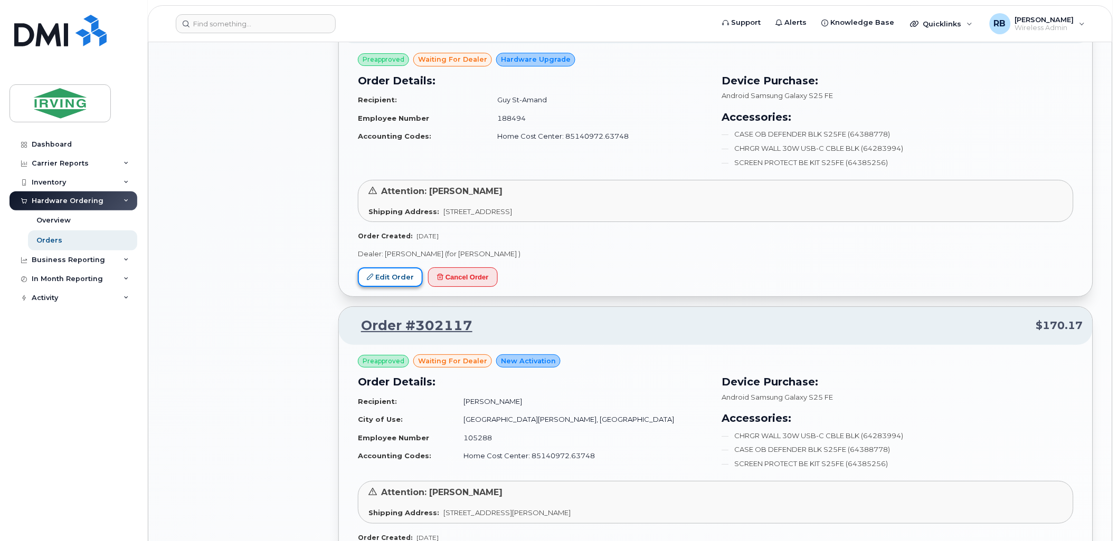
click at [397, 272] on link "Edit Order" at bounding box center [390, 278] width 65 height 20
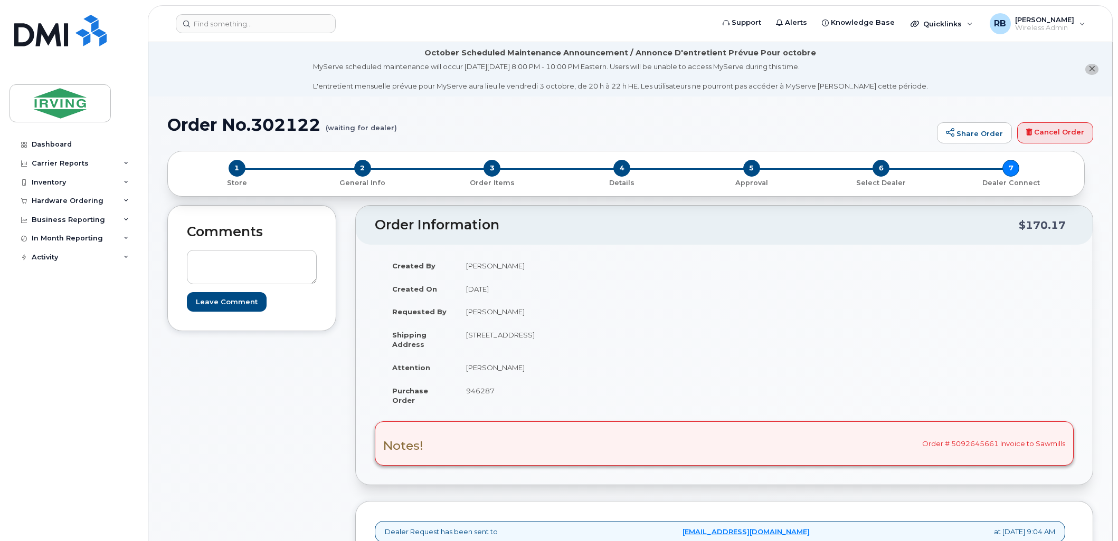
scroll to position [366, 0]
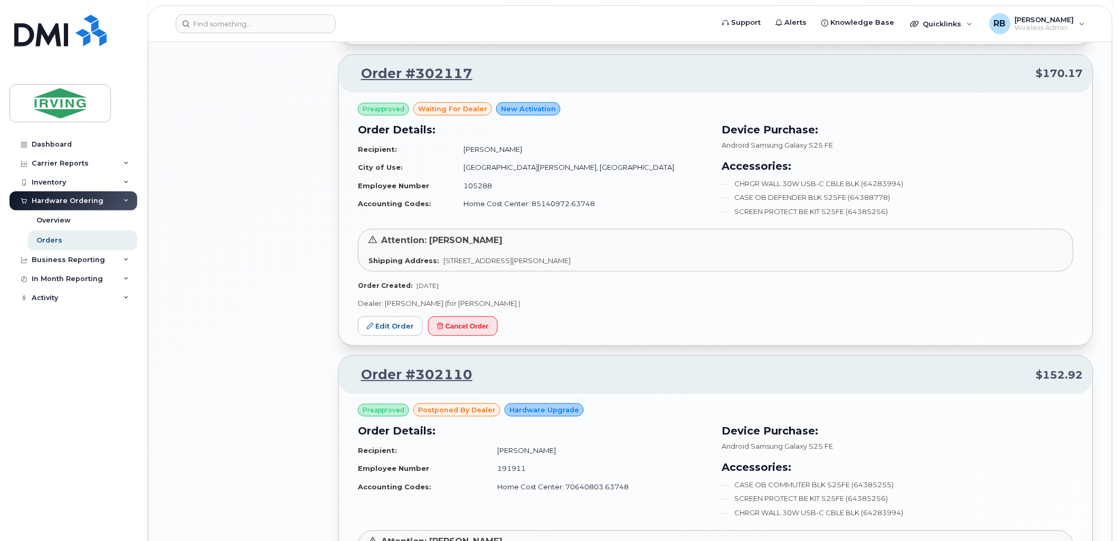
scroll to position [1329, 0]
click at [380, 328] on link "Edit Order" at bounding box center [390, 326] width 65 height 20
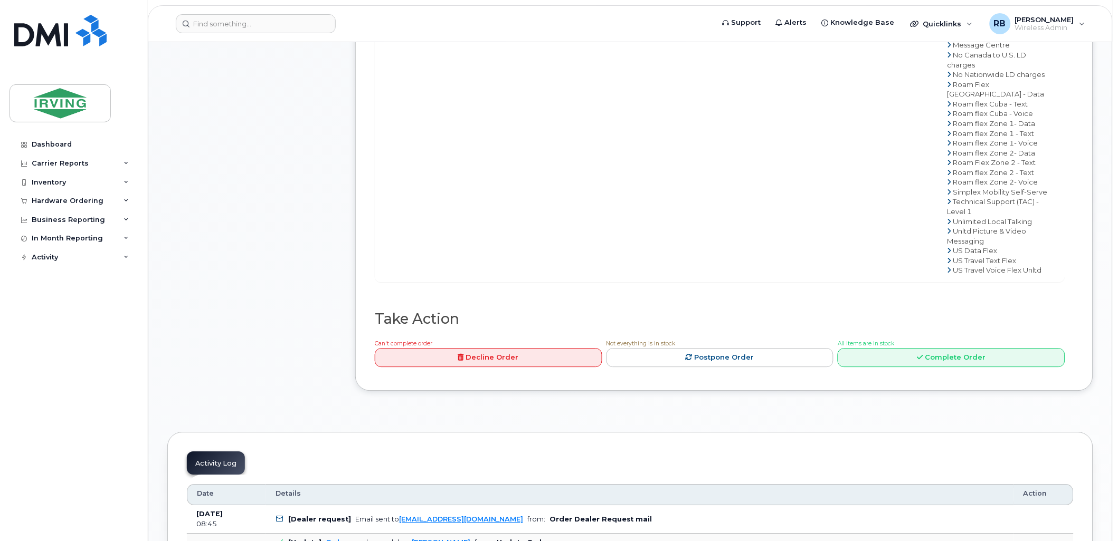
scroll to position [703, 0]
click at [650, 366] on link "Postpone Order" at bounding box center [719, 357] width 227 height 20
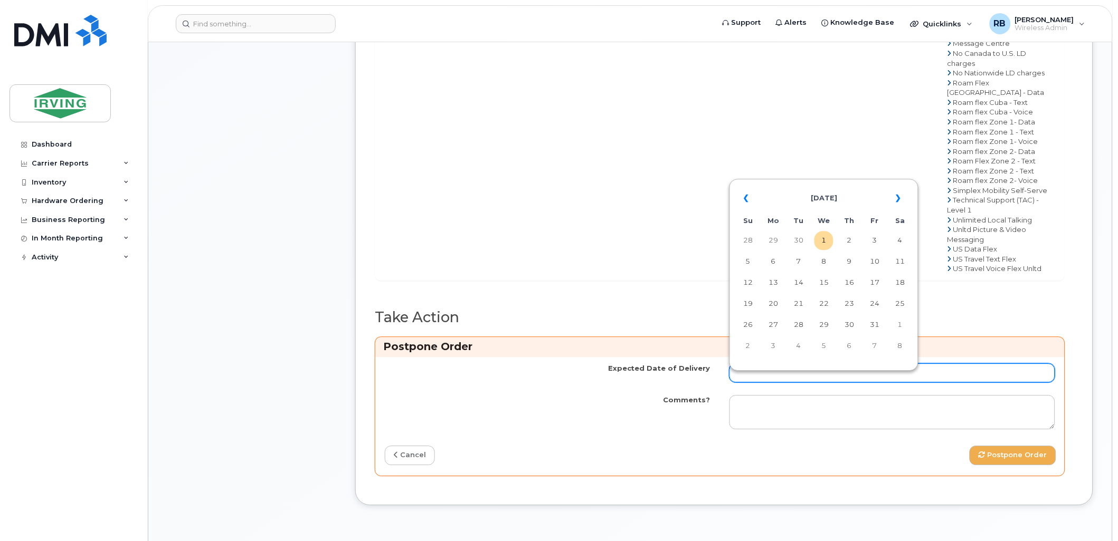
click at [755, 383] on input "Expected Date of Delivery" at bounding box center [892, 373] width 326 height 19
click at [825, 268] on td "8" at bounding box center [823, 261] width 19 height 19
type input "[DATE]"
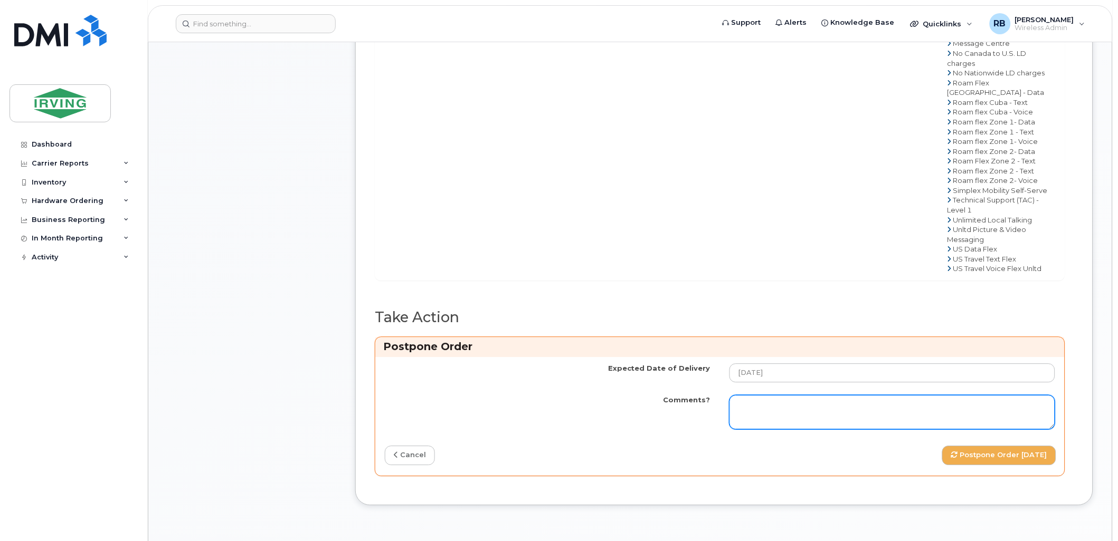
click at [767, 420] on textarea "Comments?" at bounding box center [892, 412] width 326 height 35
click at [745, 421] on textarea "Comments?" at bounding box center [892, 412] width 326 height 35
paste textarea "Order Confirmation – SO#26212009 Please note that items #[PHONE_NUMBER] (S25FE …"
type textarea "Order Confirmation – SO#26212009 Please note that items #[PHONE_NUMBER] (S25FE …"
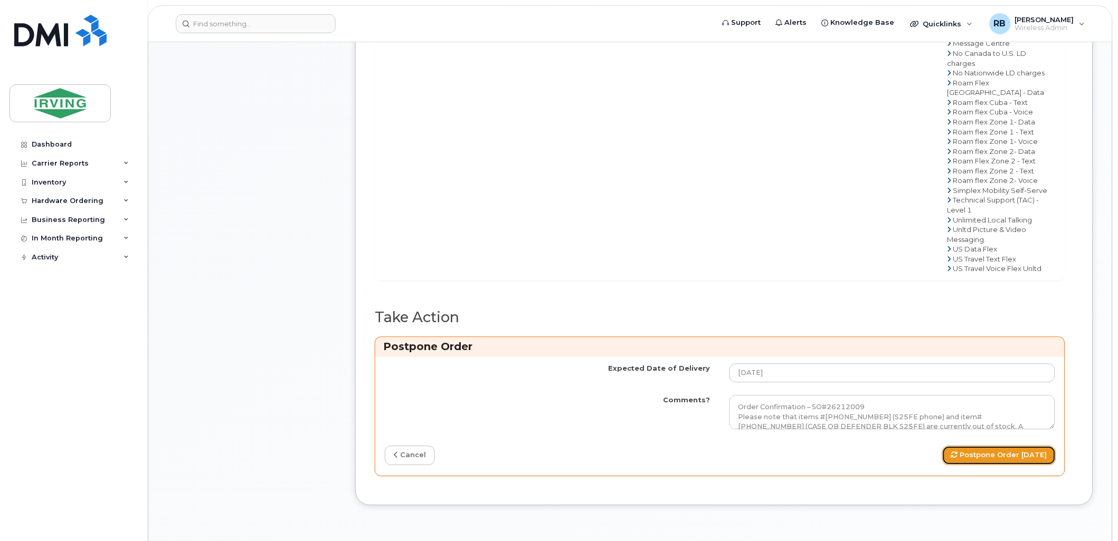
click at [959, 465] on button "Postpone Order [DATE]" at bounding box center [999, 456] width 114 height 20
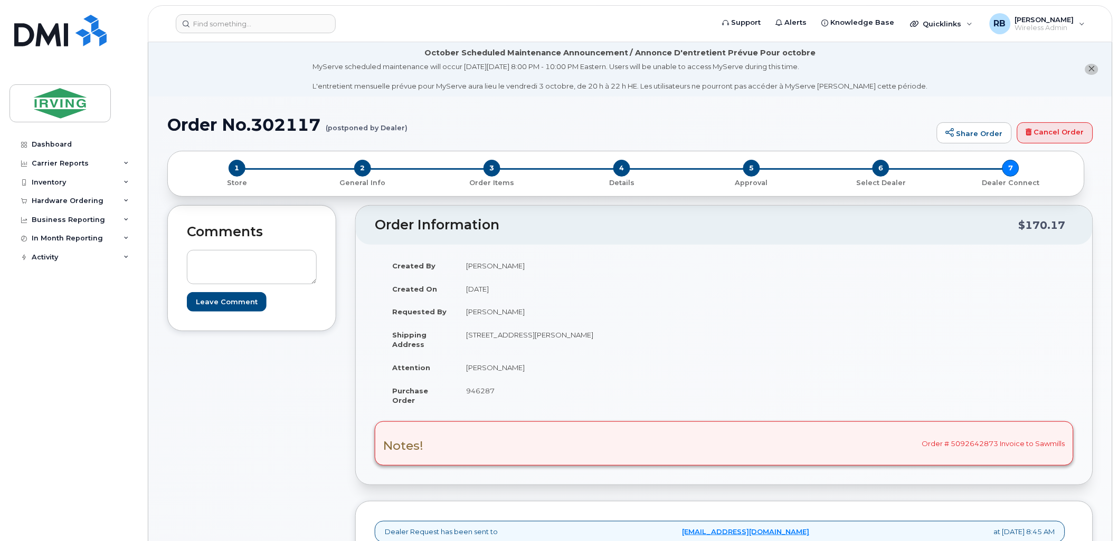
click at [76, 202] on div "Hardware Ordering" at bounding box center [68, 201] width 72 height 8
click at [51, 242] on div "Orders" at bounding box center [49, 240] width 26 height 9
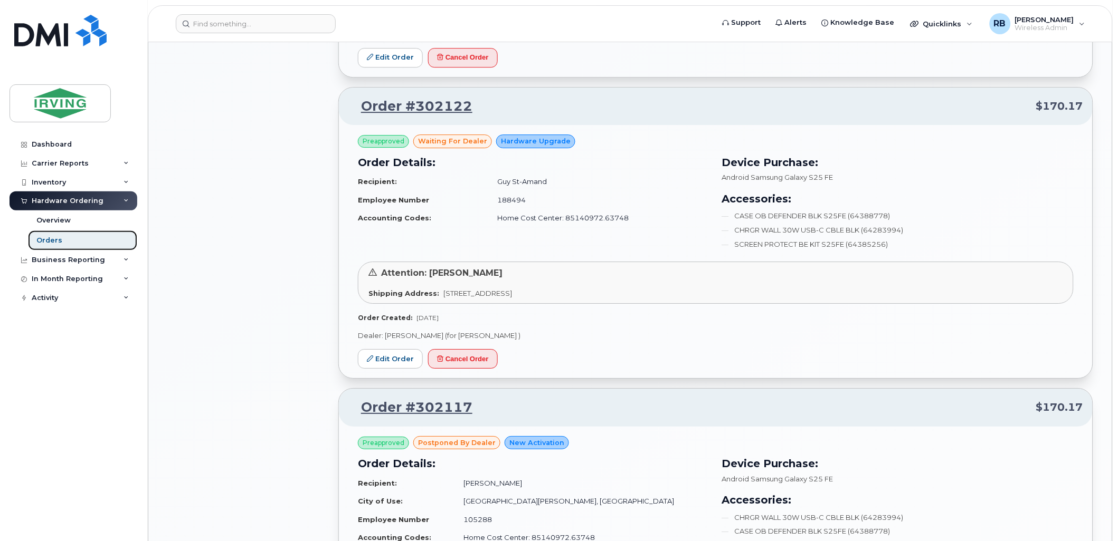
scroll to position [1016, 0]
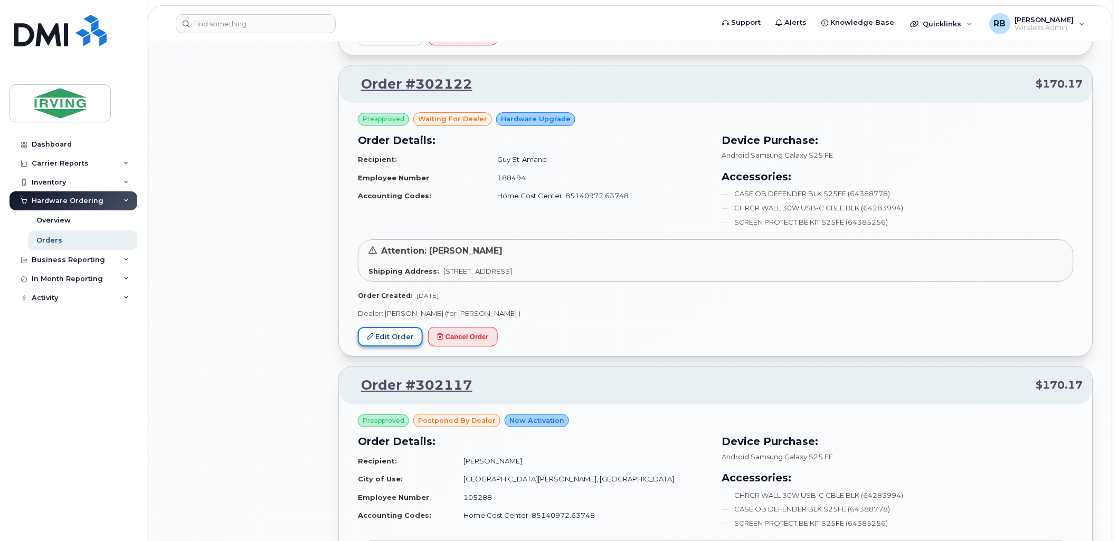
click at [397, 336] on link "Edit Order" at bounding box center [390, 337] width 65 height 20
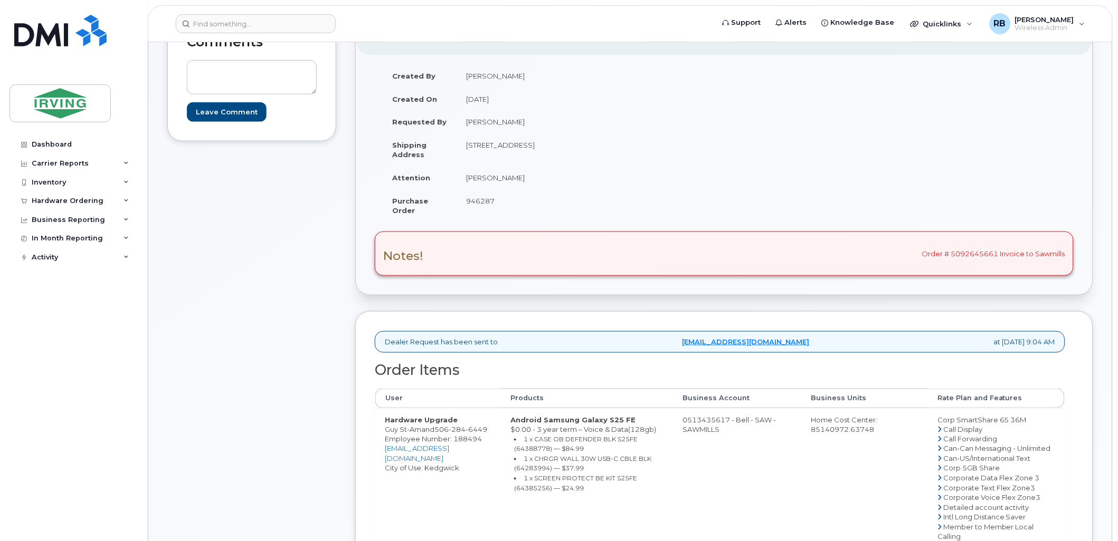
scroll to position [156, 0]
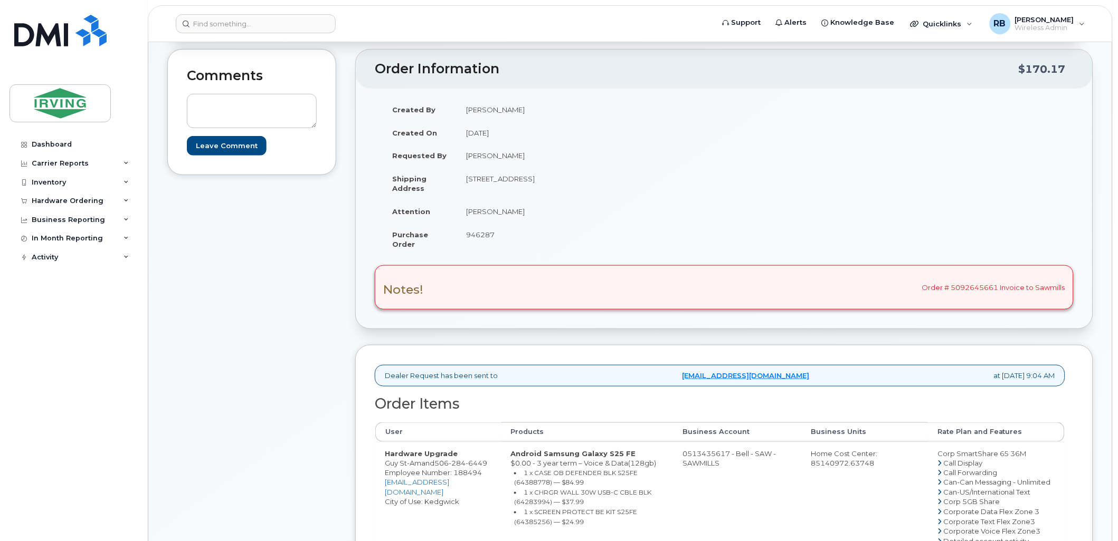
drag, startPoint x: 518, startPoint y: 210, endPoint x: 466, endPoint y: 213, distance: 52.3
click at [466, 213] on td "[PERSON_NAME]" at bounding box center [586, 211] width 260 height 23
copy td "[PERSON_NAME]"
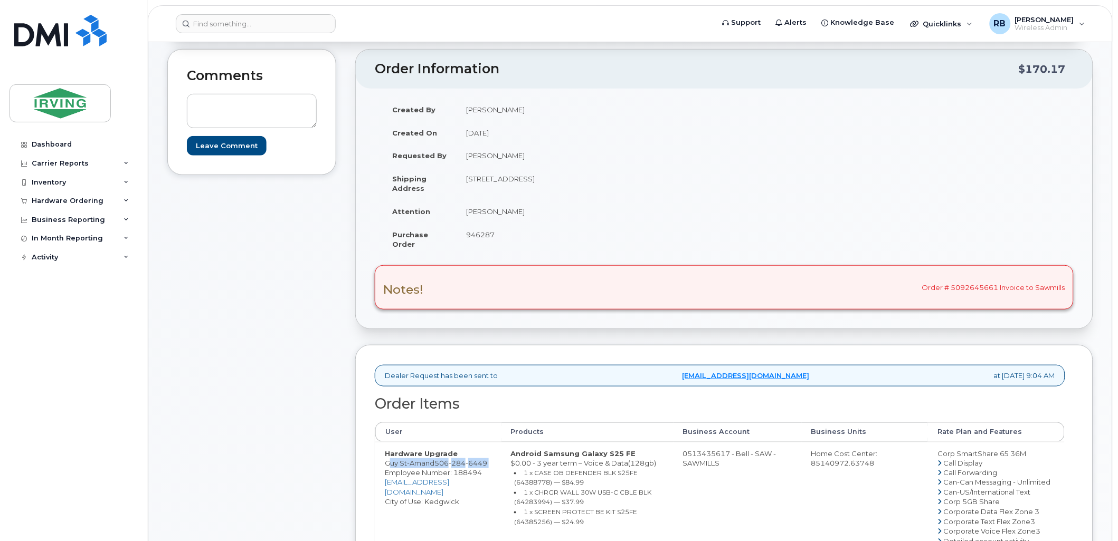
drag, startPoint x: 389, startPoint y: 461, endPoint x: 405, endPoint y: 470, distance: 18.2
drag, startPoint x: 435, startPoint y: 465, endPoint x: 384, endPoint y: 467, distance: 51.2
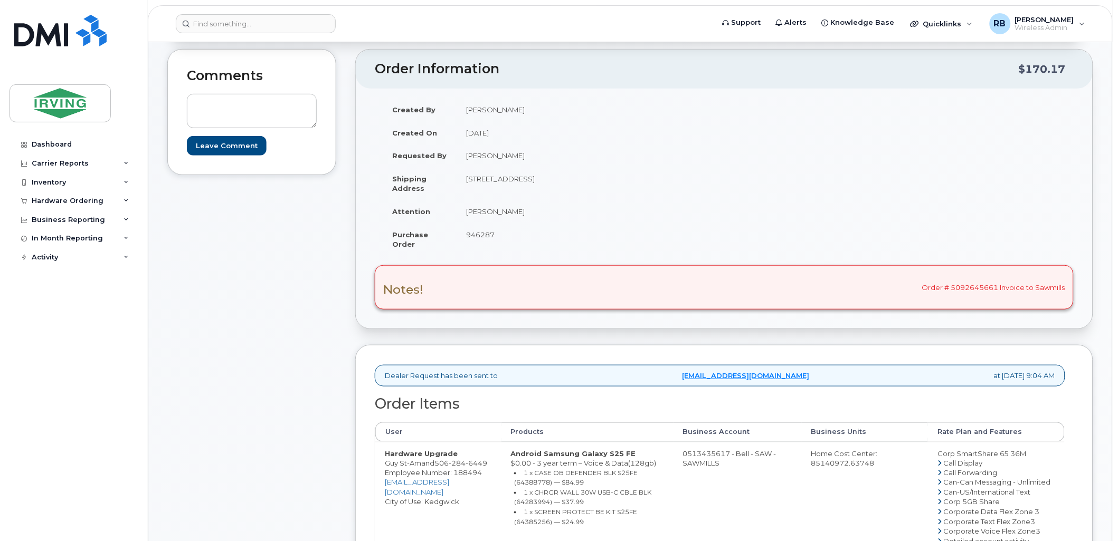
copy td "Guy St-Amand"
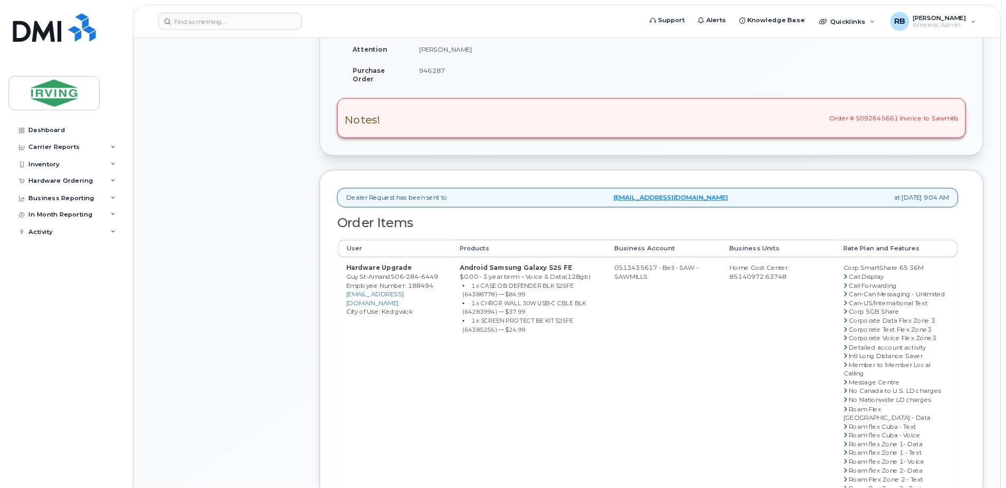
scroll to position [312, 0]
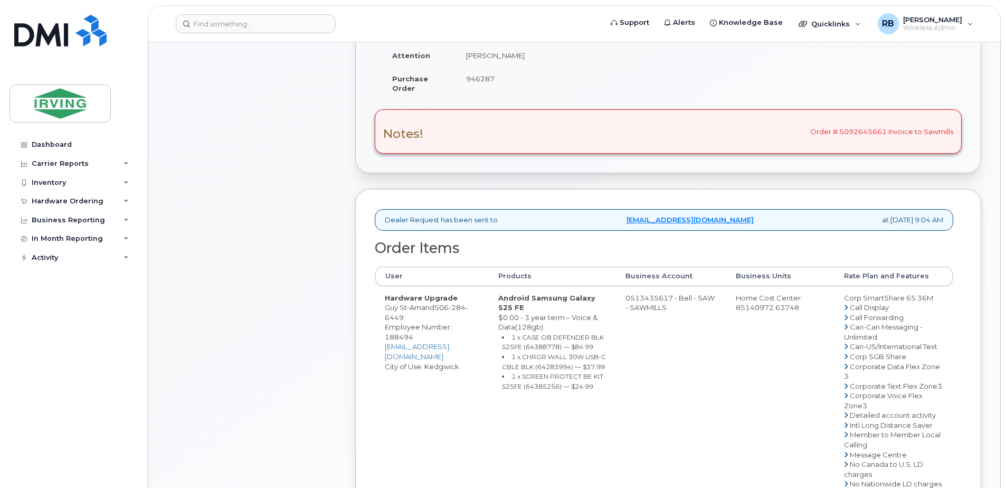
click at [549, 336] on small "1 x CASE OB DEFENDER BLK S25FE (64388778) — $84.99" at bounding box center [553, 342] width 102 height 18
copy small "64388778"
click at [550, 353] on small "1 x CHRGR WALL 30W USB-C CBLE BLK (64283994) — $37.99" at bounding box center [554, 362] width 104 height 18
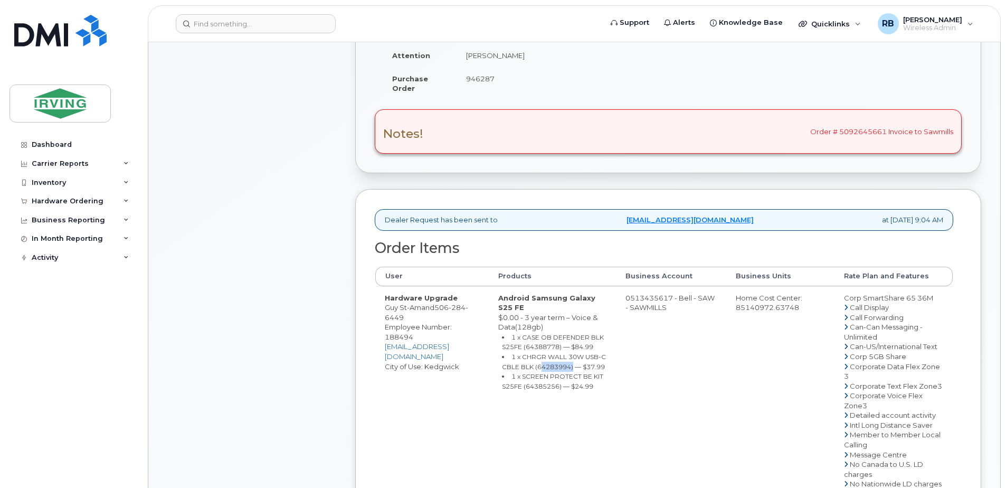
copy small "64283994"
click at [549, 379] on small "1 x SCREEN PROTECT BE KIT S25FE (64385256) — $24.99" at bounding box center [552, 381] width 101 height 18
copy small "64385256"
click at [641, 294] on td "0513435617 - Bell - SAW - SAWMILLS" at bounding box center [671, 493] width 110 height 415
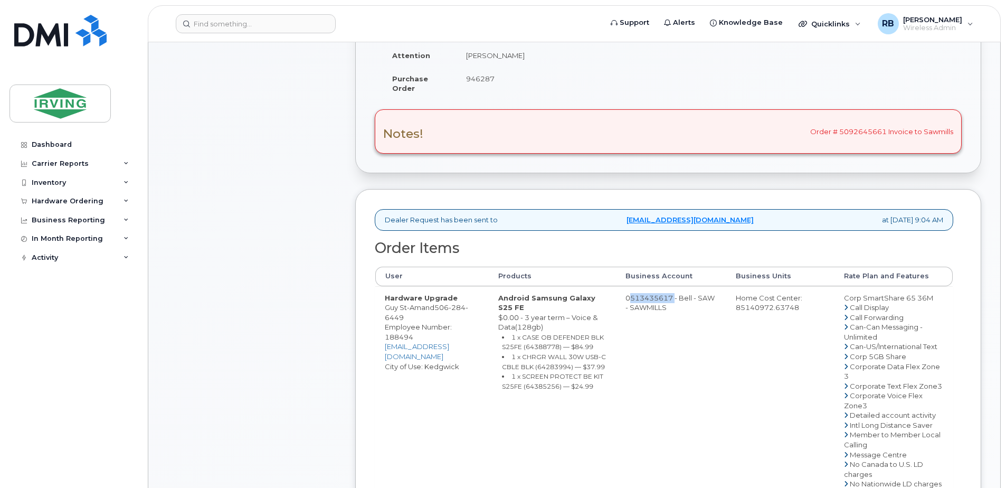
drag, startPoint x: 641, startPoint y: 294, endPoint x: 667, endPoint y: 296, distance: 26.5
click at [667, 296] on td "0513435617 - Bell - SAW - SAWMILLS" at bounding box center [671, 493] width 110 height 415
drag, startPoint x: 641, startPoint y: 300, endPoint x: 684, endPoint y: 299, distance: 43.8
click at [684, 299] on td "0513435617 - Bell - SAW - SAWMILLS" at bounding box center [671, 493] width 110 height 415
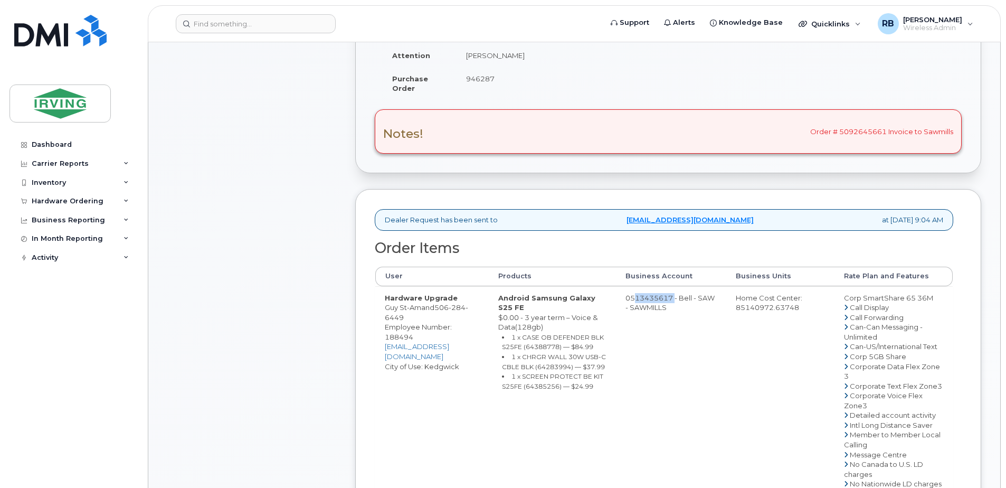
copy td "513435617"
click at [452, 304] on span "284" at bounding box center [457, 307] width 17 height 8
copy span "506 284 6449"
click at [248, 276] on div "Comments Leave Comment" at bounding box center [251, 359] width 169 height 933
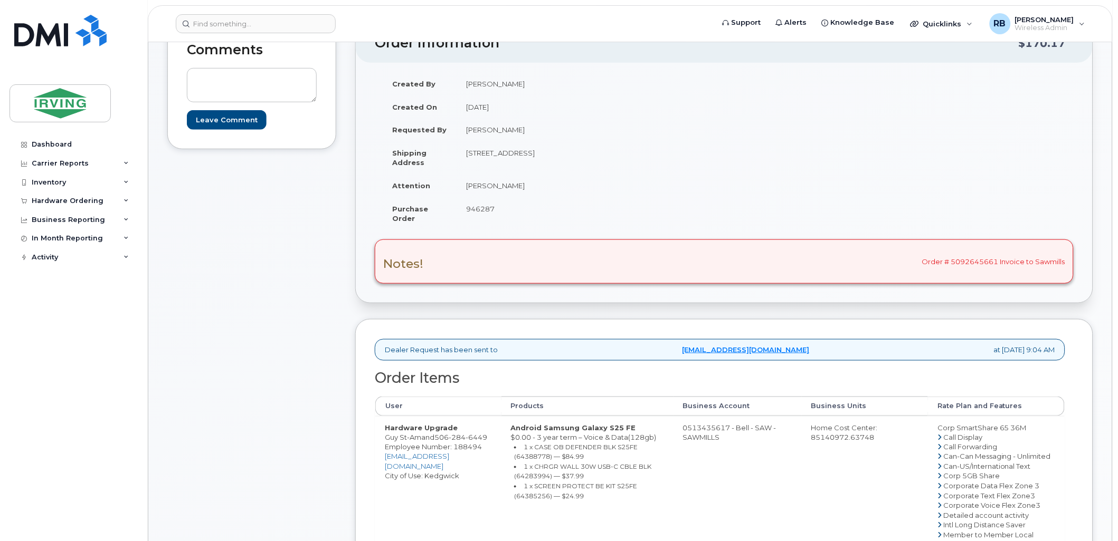
scroll to position [156, 0]
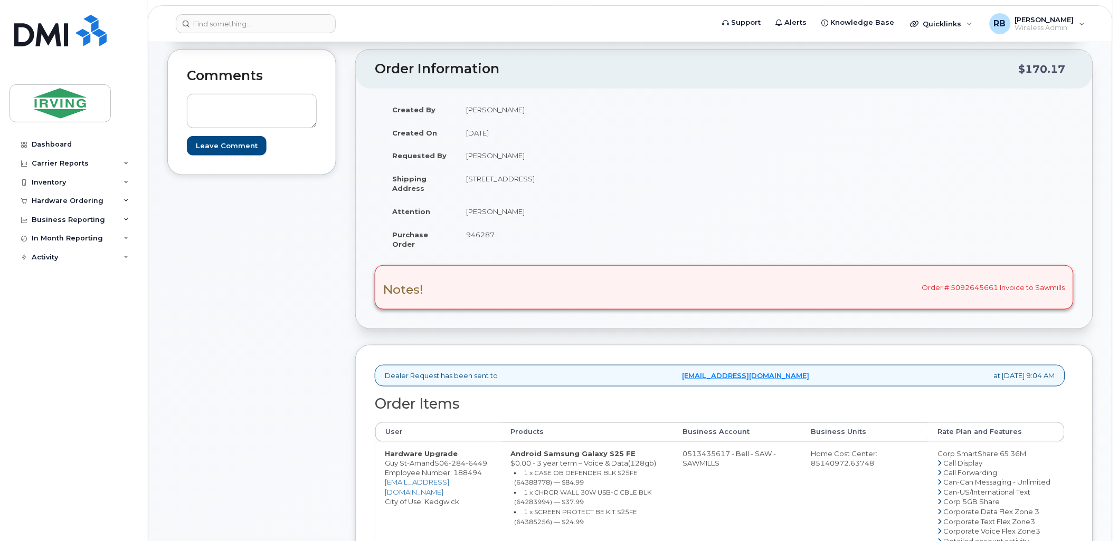
click at [311, 234] on div "Comments Leave Comment" at bounding box center [251, 491] width 169 height 884
click at [226, 259] on div "Comments Leave Comment" at bounding box center [251, 491] width 169 height 884
